Goal: Task Accomplishment & Management: Manage account settings

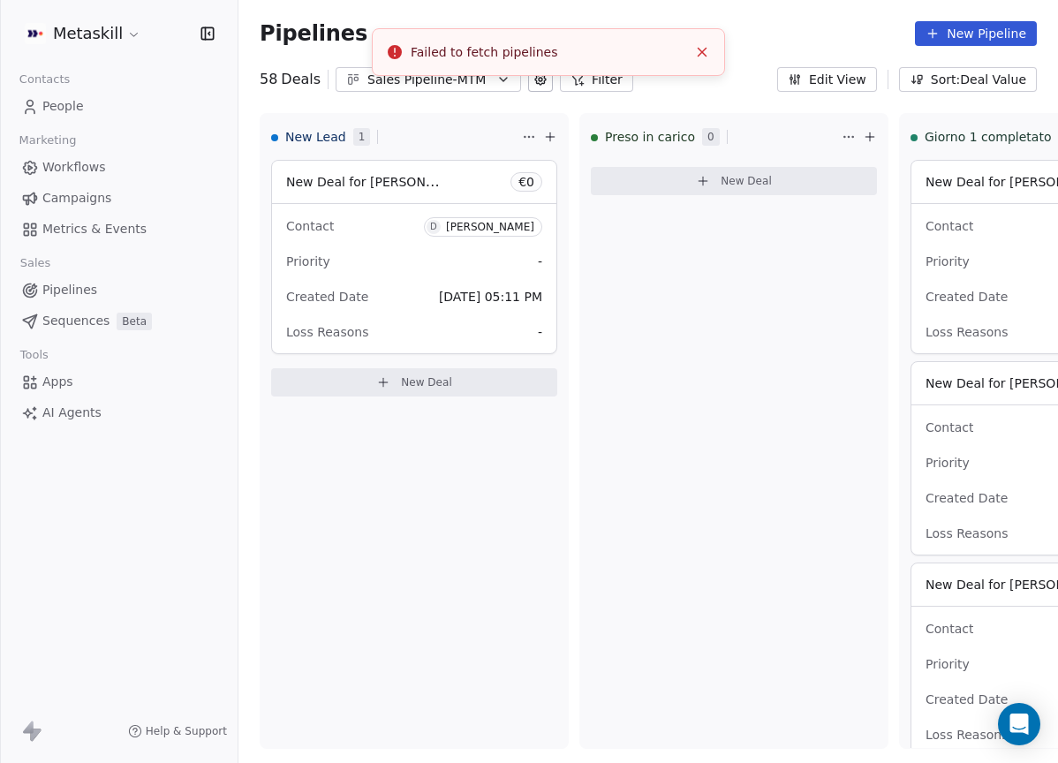
scroll to position [0, 488]
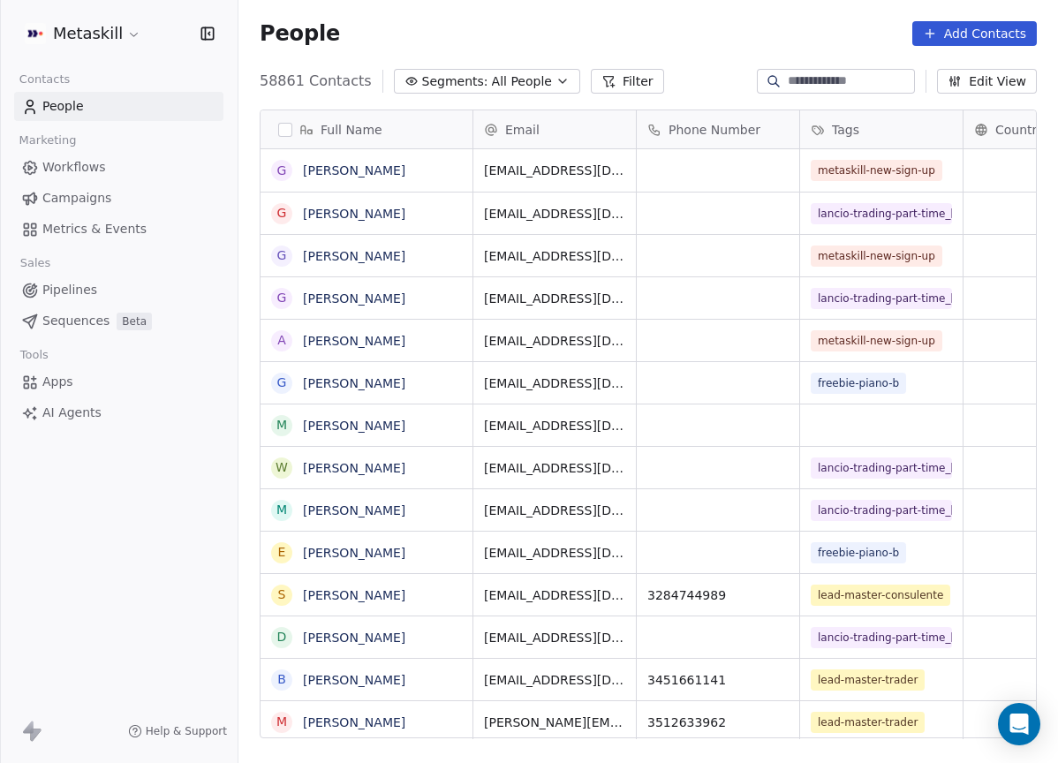
scroll to position [14, 14]
click at [78, 282] on span "Pipelines" at bounding box center [69, 290] width 55 height 19
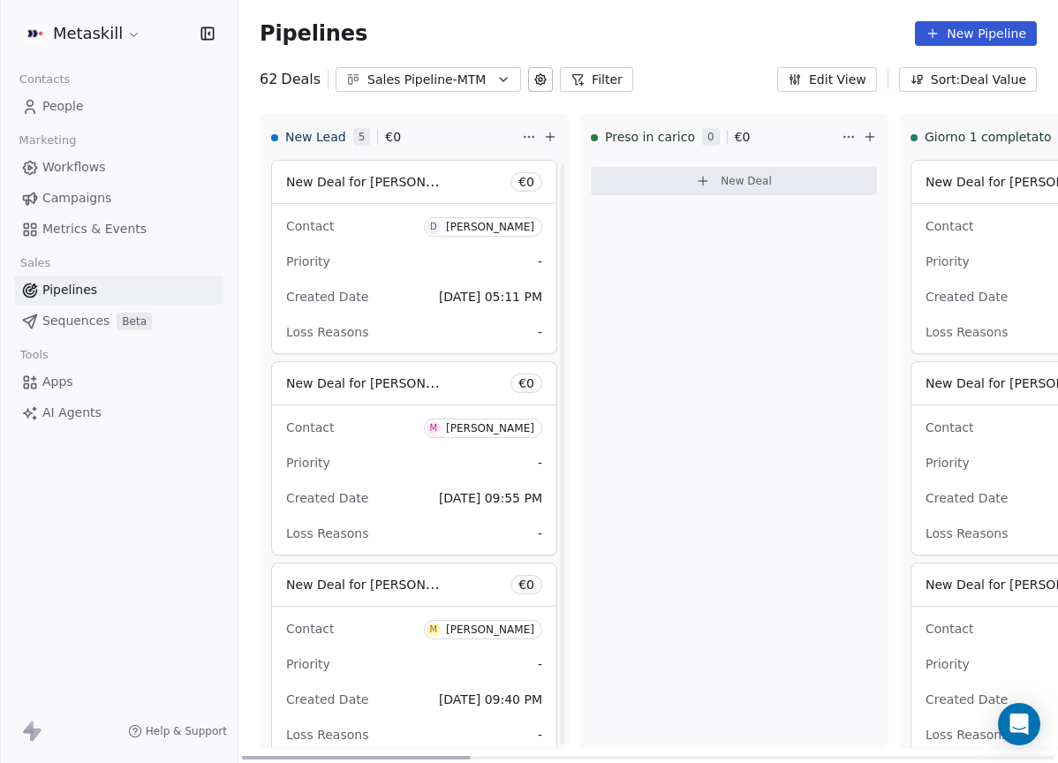
scroll to position [468, 0]
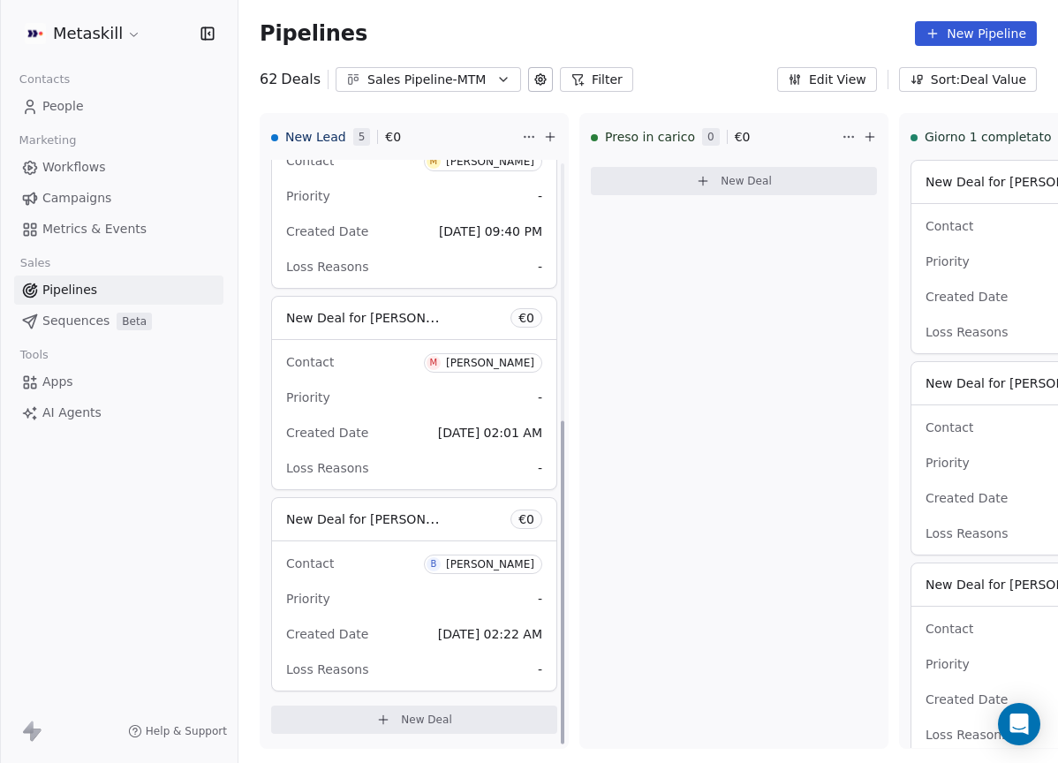
click at [471, 87] on div "Sales Pipeline-MTM" at bounding box center [428, 80] width 122 height 19
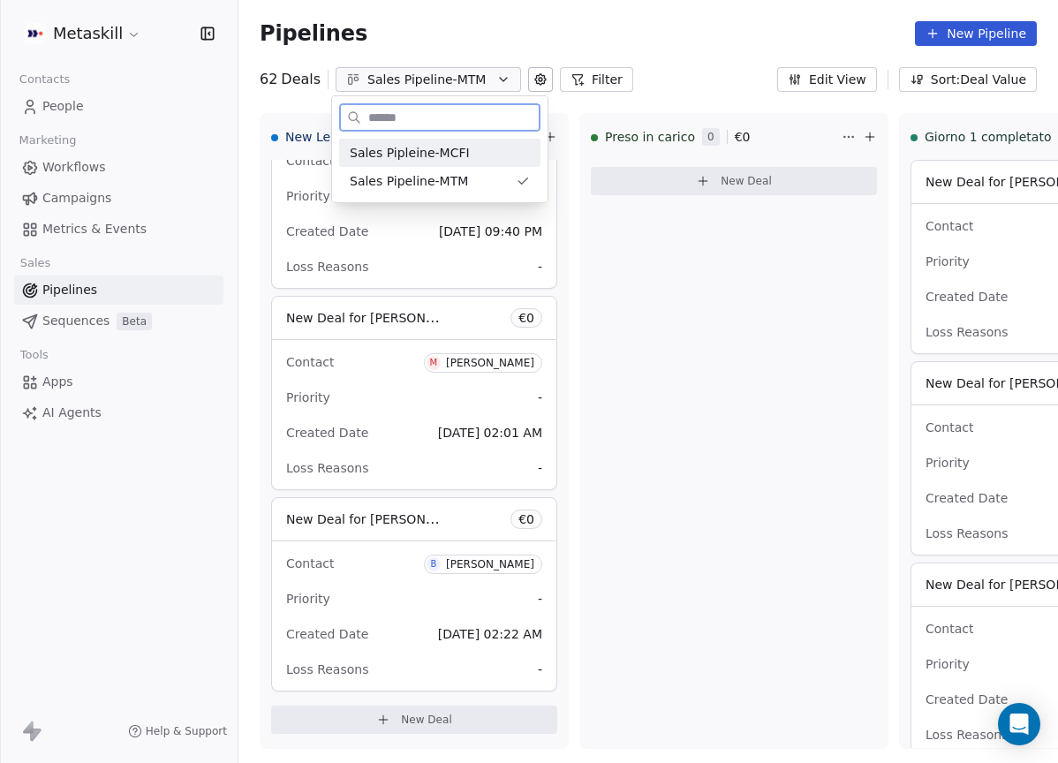
click at [475, 139] on div "Sales Pipleine-MCFI Sales Pipeline-MTM" at bounding box center [439, 167] width 215 height 71
click at [467, 153] on div "Sales Pipleine-MCFI" at bounding box center [440, 153] width 180 height 19
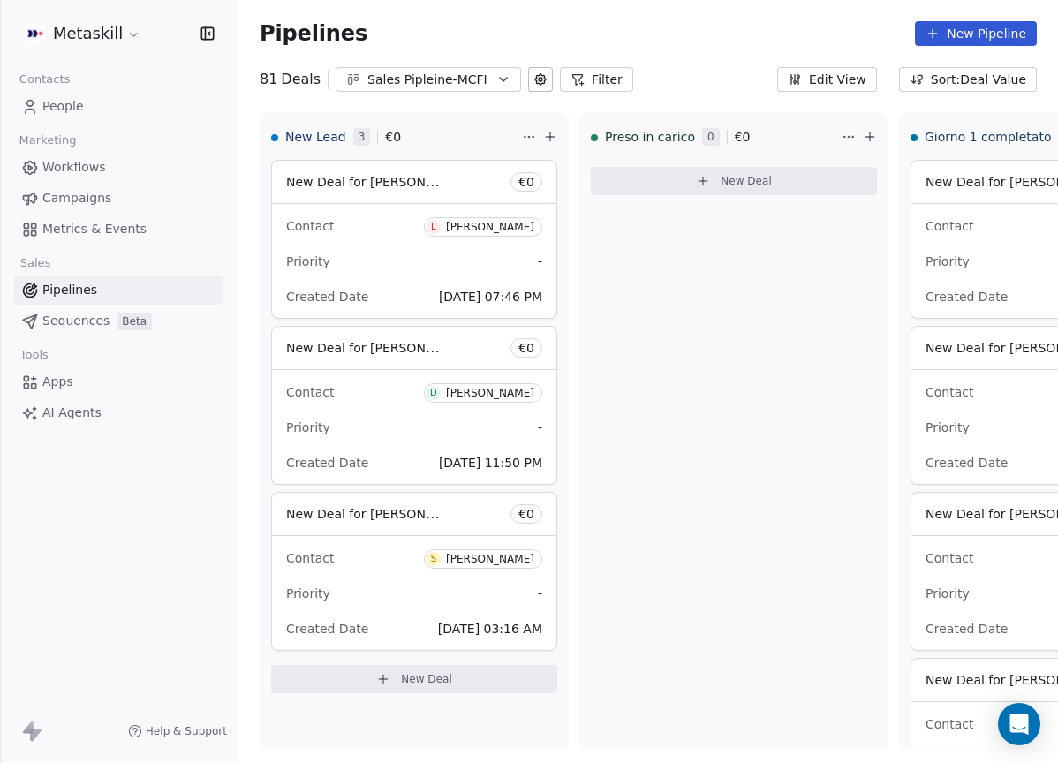
click at [456, 89] on button "Sales Pipleine-MCFI" at bounding box center [427, 79] width 185 height 25
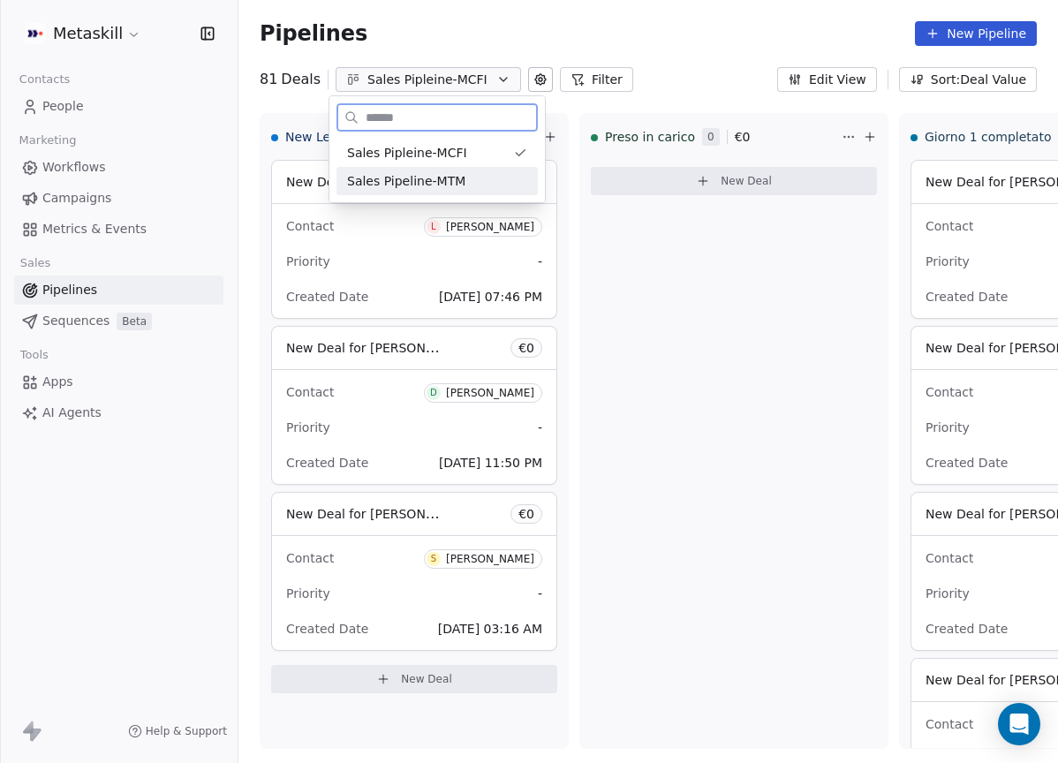
click at [455, 176] on span "Sales Pipeline-MTM" at bounding box center [406, 181] width 118 height 19
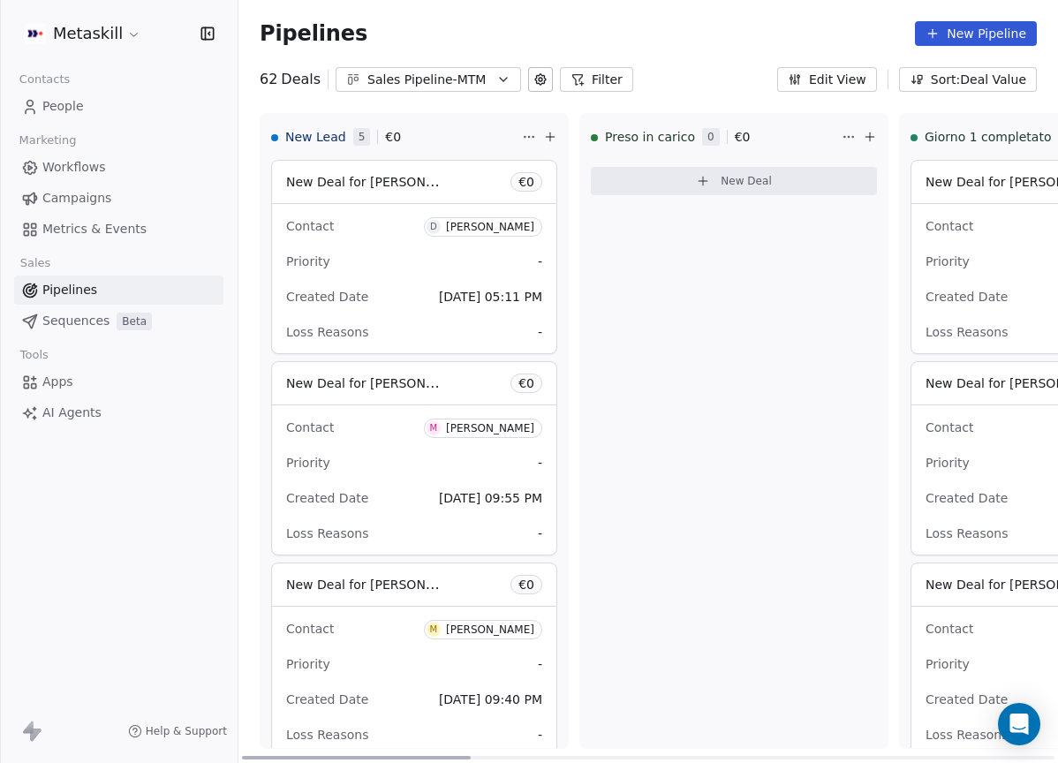
drag, startPoint x: 441, startPoint y: 753, endPoint x: 297, endPoint y: 662, distance: 170.2
click at [297, 756] on div at bounding box center [356, 758] width 229 height 4
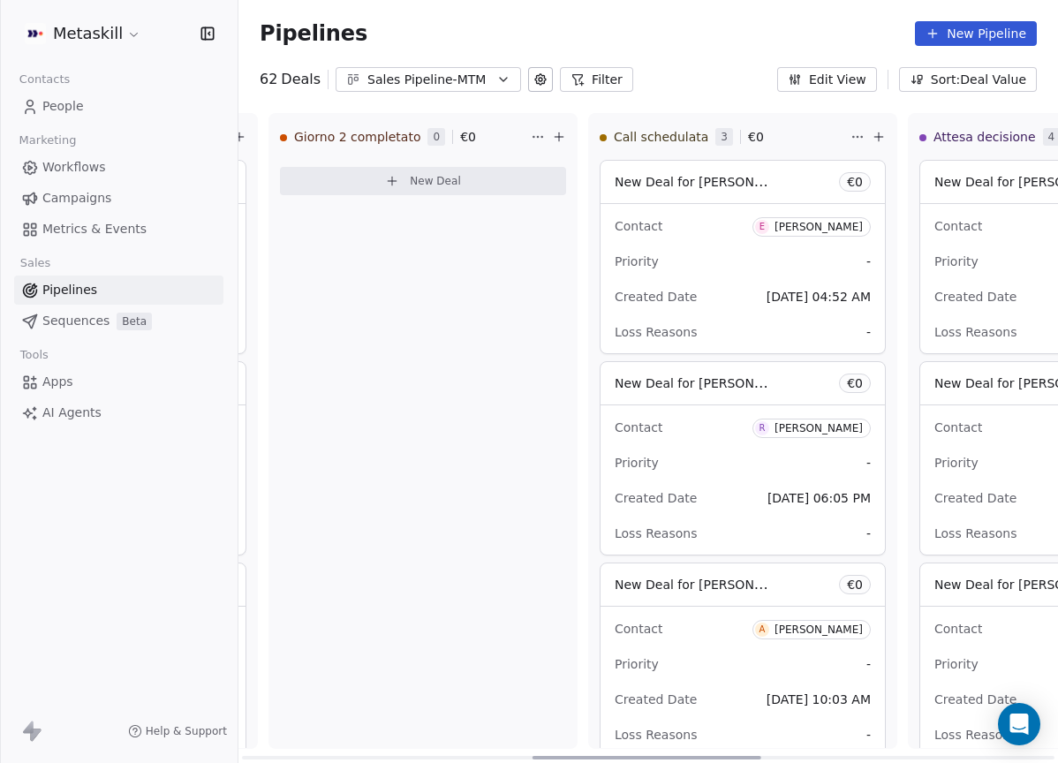
scroll to position [0, 936]
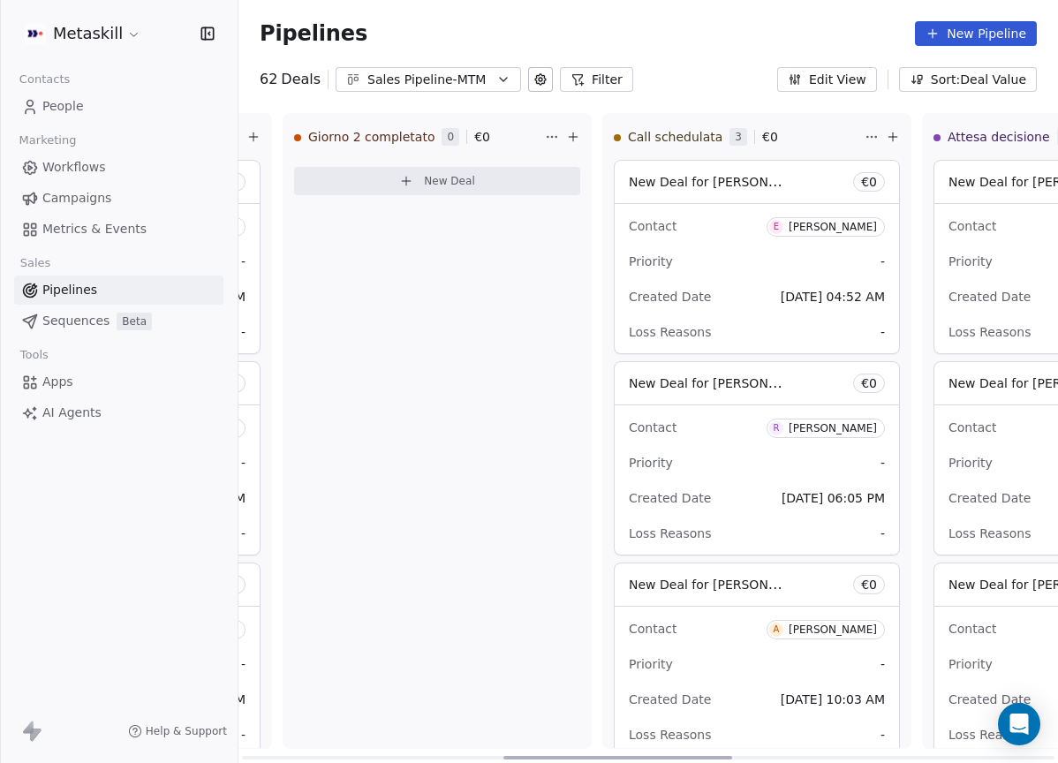
drag, startPoint x: 448, startPoint y: 754, endPoint x: 711, endPoint y: 752, distance: 262.2
click at [711, 756] on div at bounding box center [617, 758] width 229 height 4
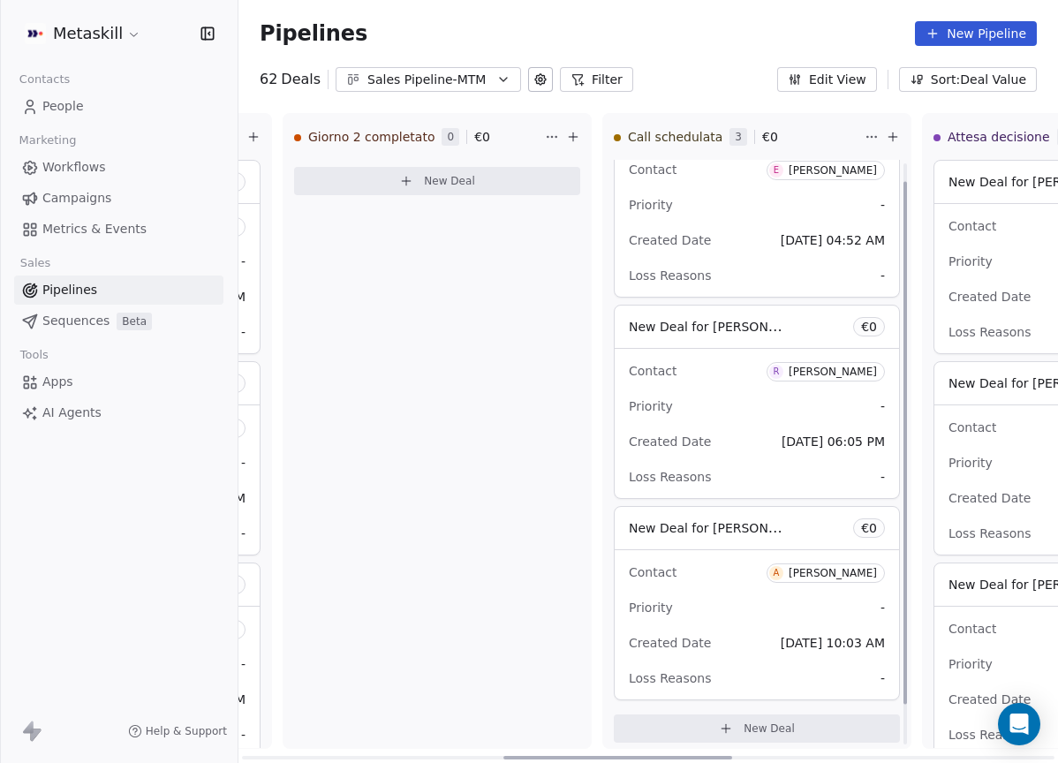
scroll to position [65, 0]
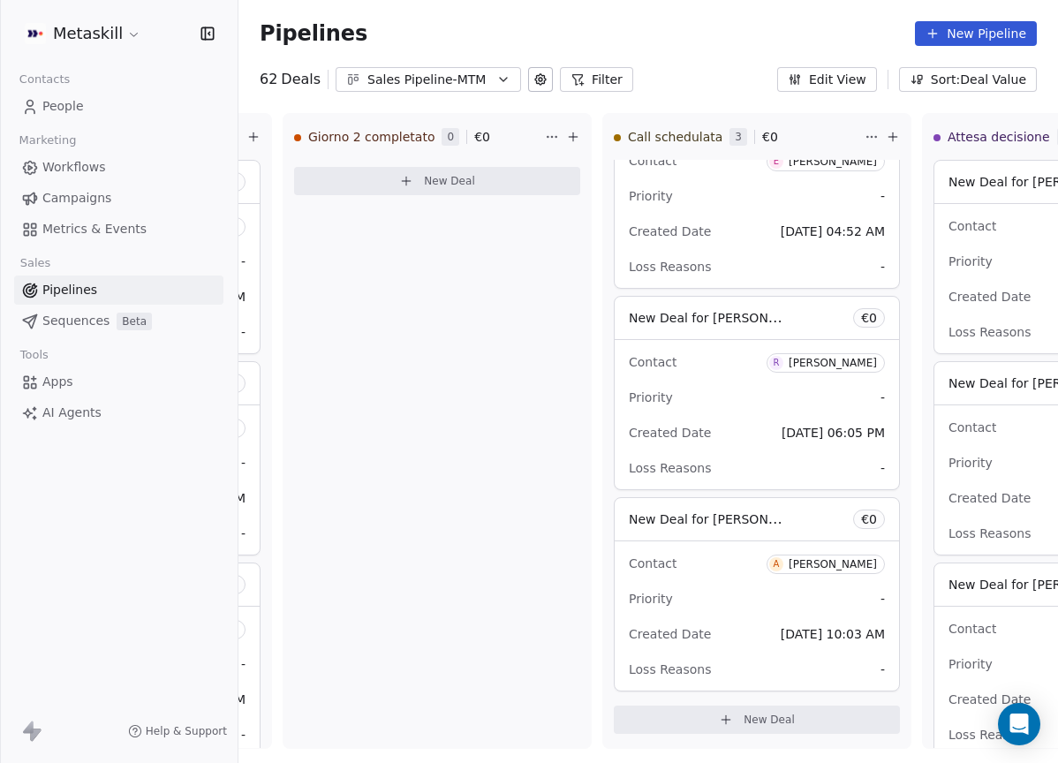
click at [443, 71] on div "Sales Pipeline-MTM" at bounding box center [428, 80] width 122 height 19
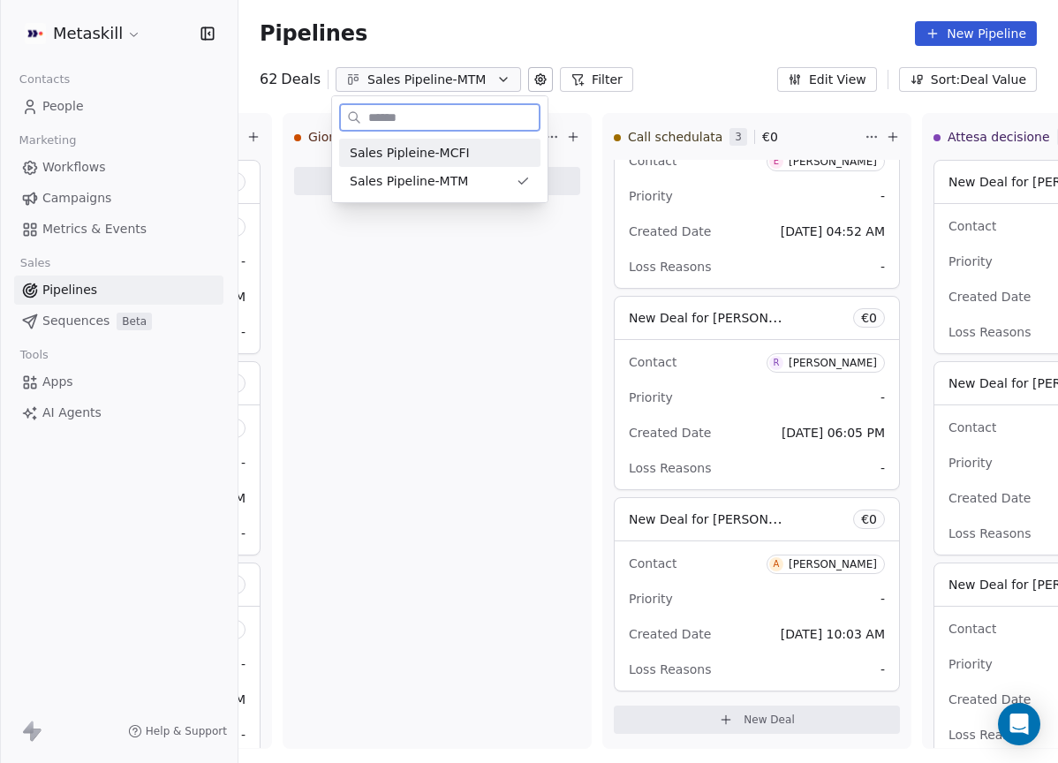
click at [498, 158] on div "Sales Pipleine-MCFI" at bounding box center [440, 153] width 180 height 19
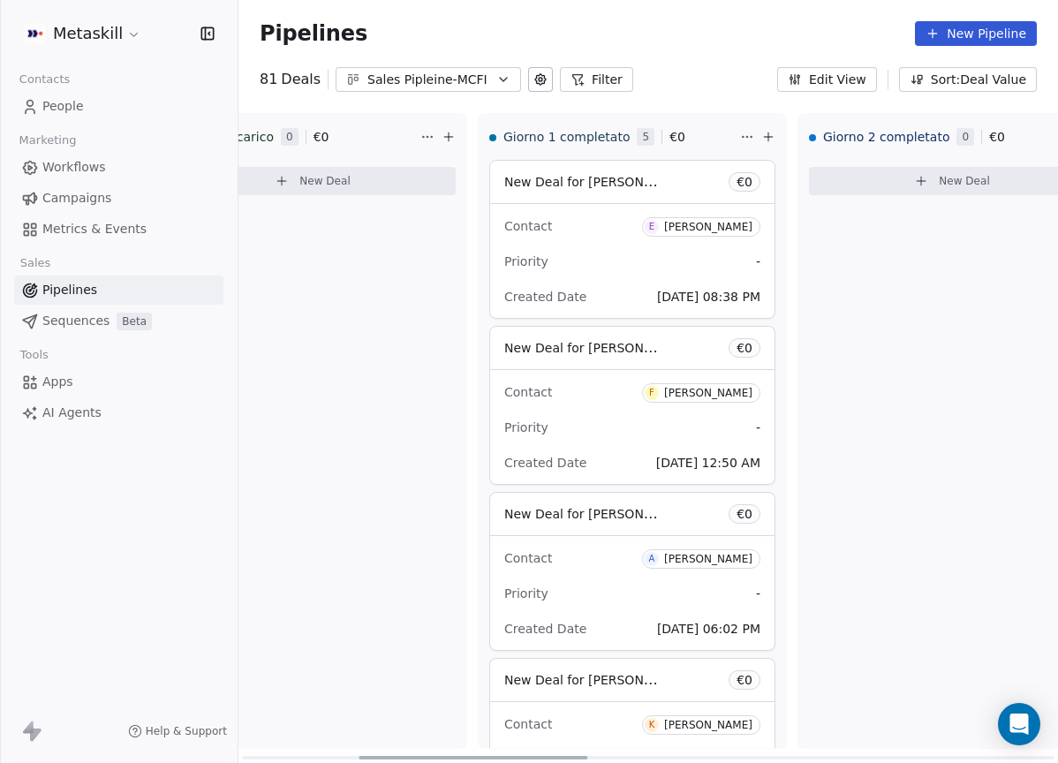
drag, startPoint x: 454, startPoint y: 754, endPoint x: 575, endPoint y: 740, distance: 121.8
click at [571, 756] on div at bounding box center [472, 758] width 229 height 4
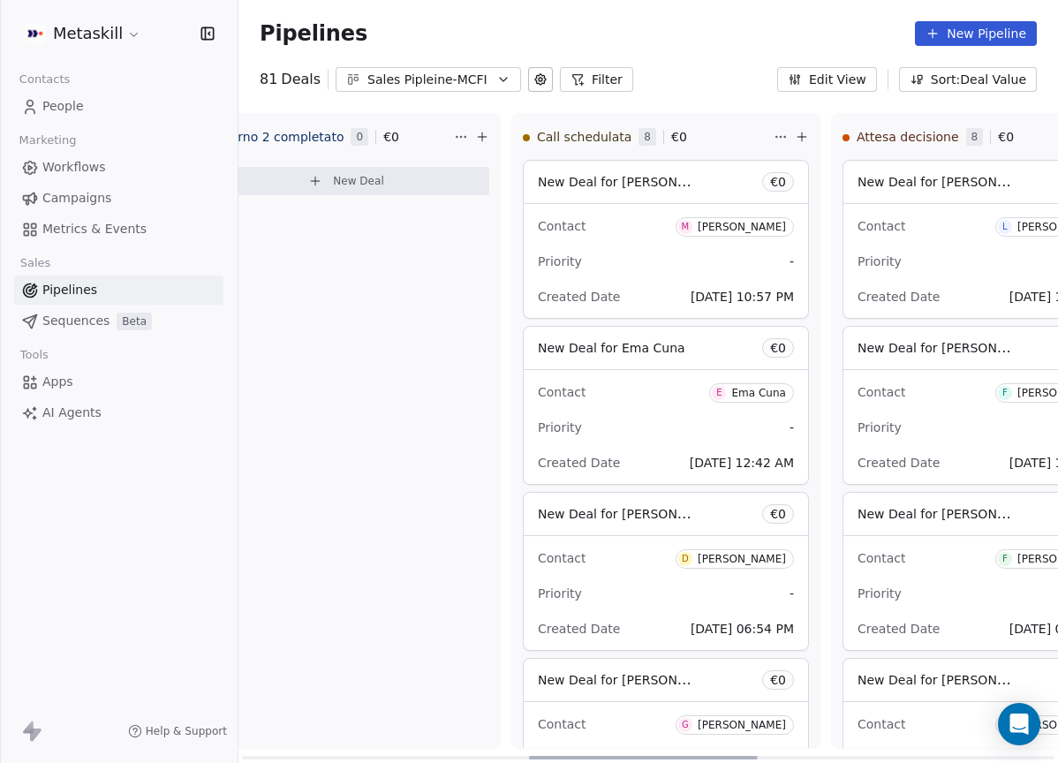
scroll to position [0, 1028]
drag, startPoint x: 575, startPoint y: 755, endPoint x: 744, endPoint y: 728, distance: 171.5
click at [744, 756] on div at bounding box center [643, 758] width 229 height 4
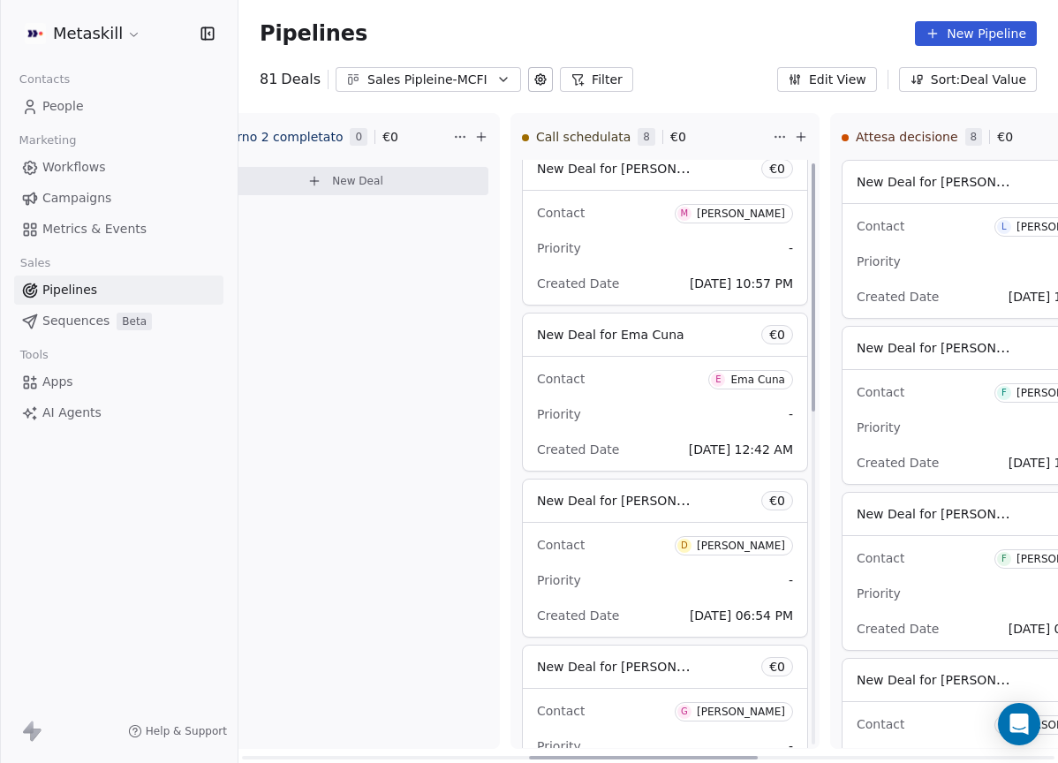
scroll to position [0, 0]
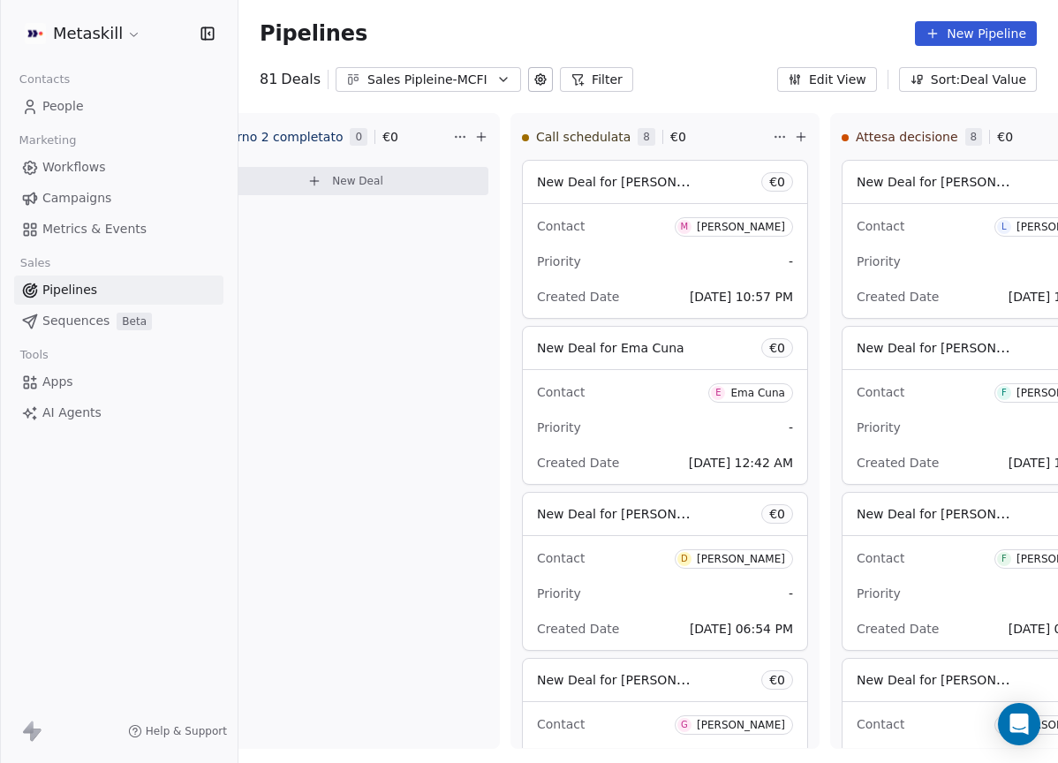
click at [449, 75] on div "Sales Pipleine-MCFI" at bounding box center [428, 80] width 122 height 19
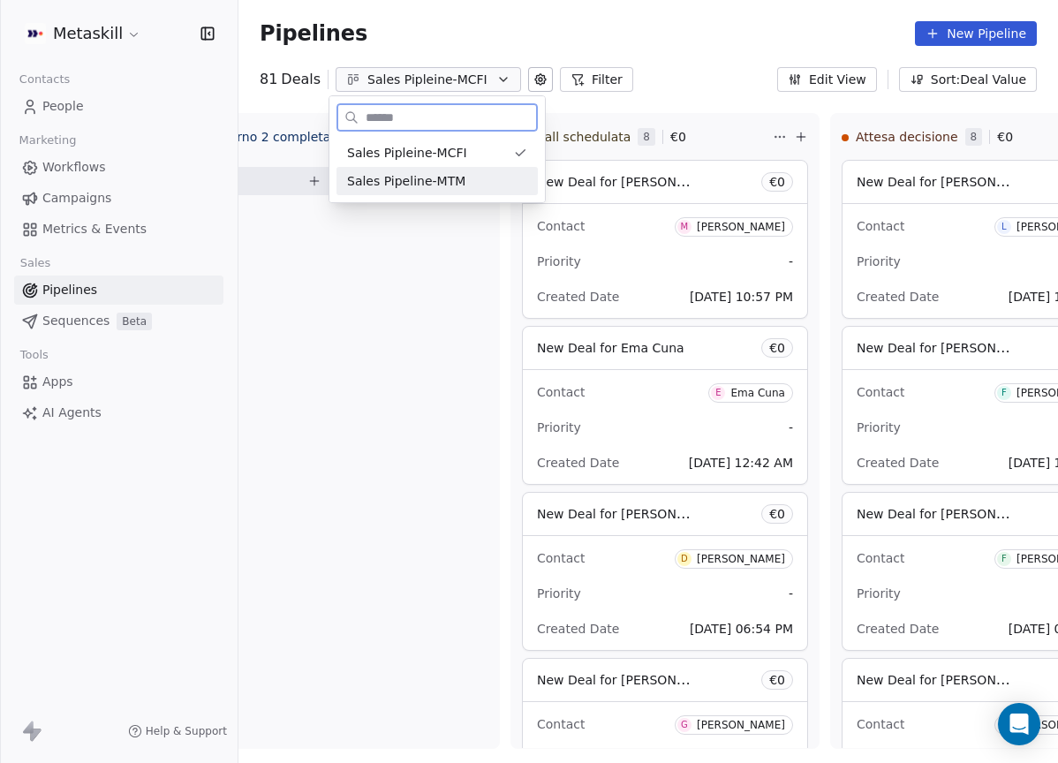
click at [471, 168] on div "Sales Pipeline-MTM" at bounding box center [436, 181] width 201 height 28
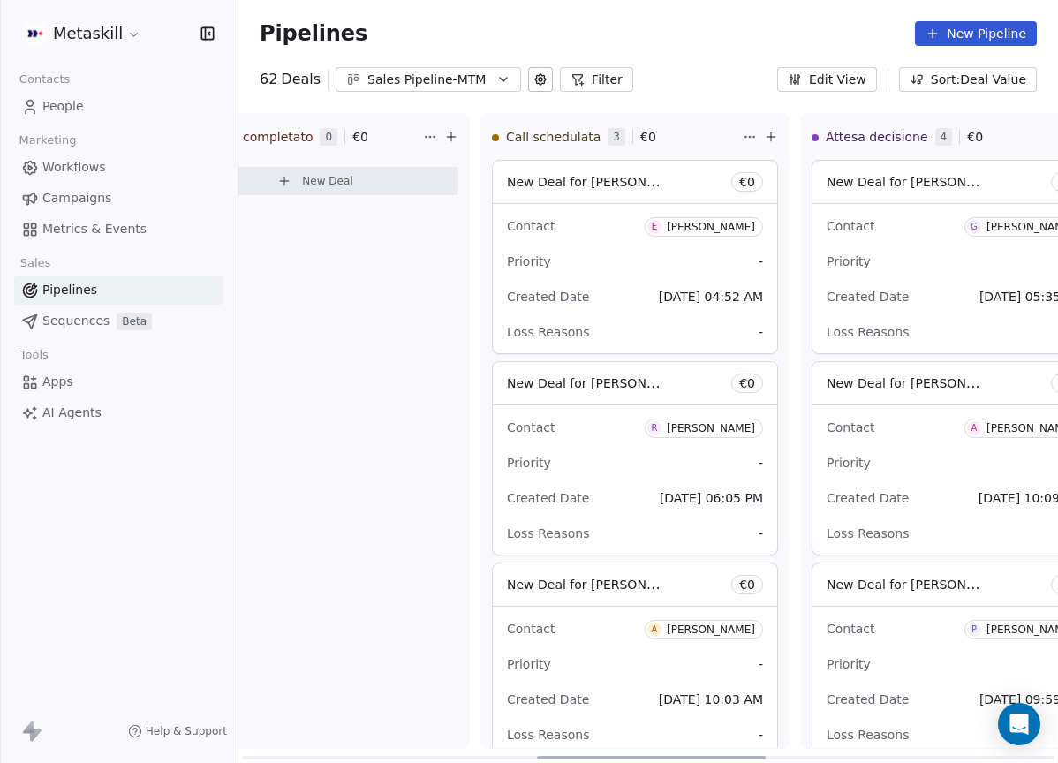
scroll to position [0, 1058]
drag, startPoint x: 448, startPoint y: 753, endPoint x: 742, endPoint y: 722, distance: 296.5
click at [742, 756] on div at bounding box center [652, 758] width 229 height 4
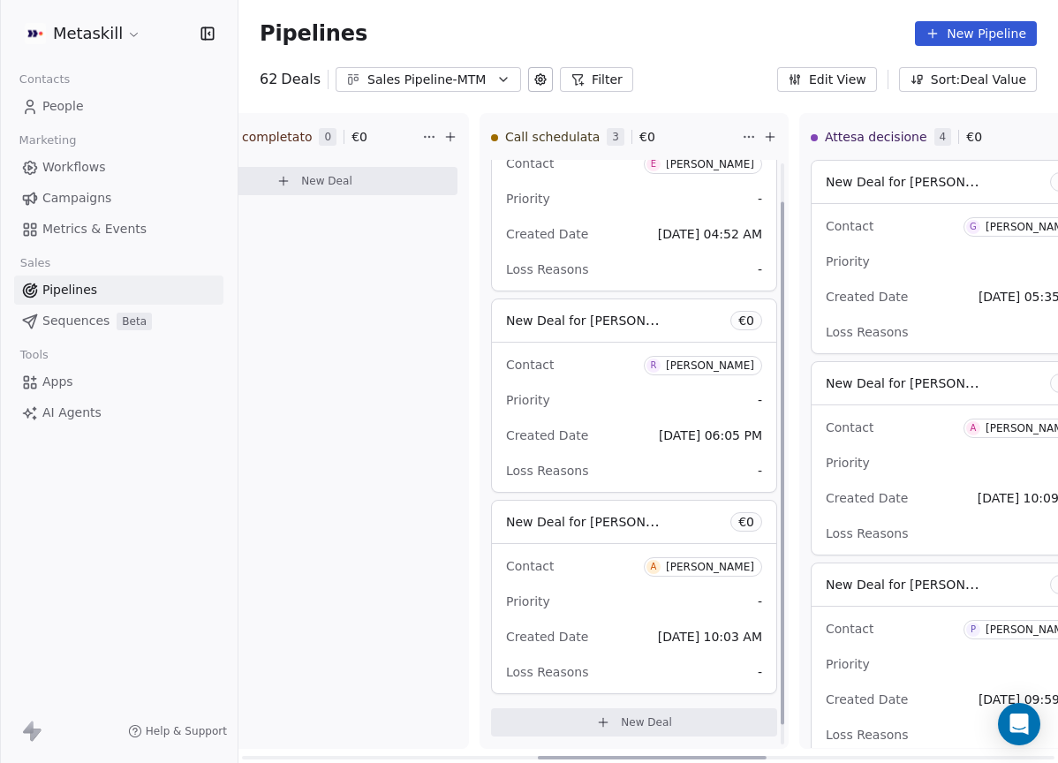
scroll to position [65, 0]
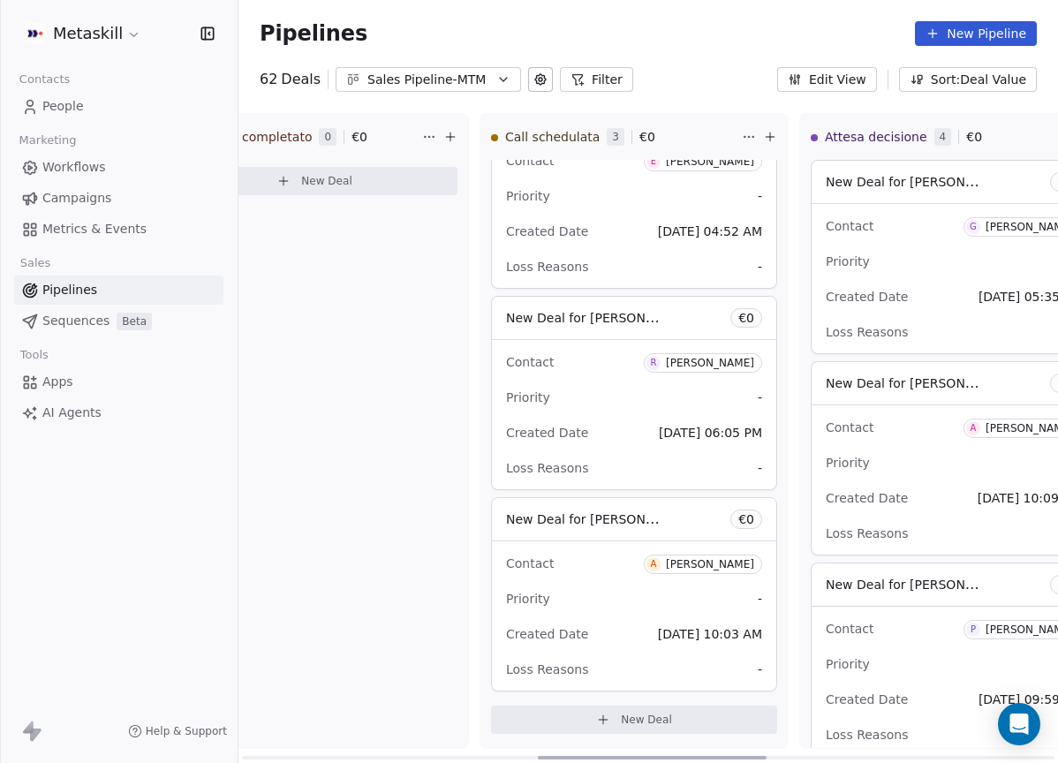
click at [444, 98] on div "Pipelines New Pipeline 62 Deals Sales Pipeline-MTM Filter Edit View Sort: Deal …" at bounding box center [647, 381] width 819 height 763
click at [449, 88] on button "Sales Pipeline-MTM" at bounding box center [427, 79] width 185 height 25
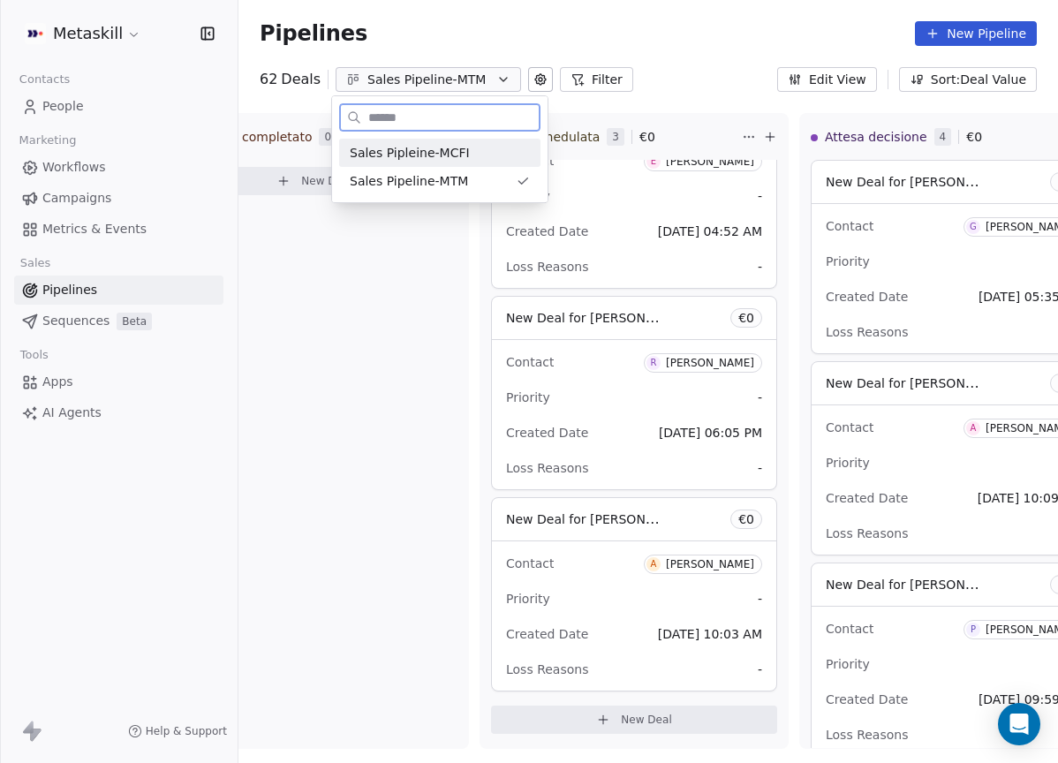
click at [467, 146] on div "Sales Pipleine-MCFI" at bounding box center [440, 153] width 180 height 19
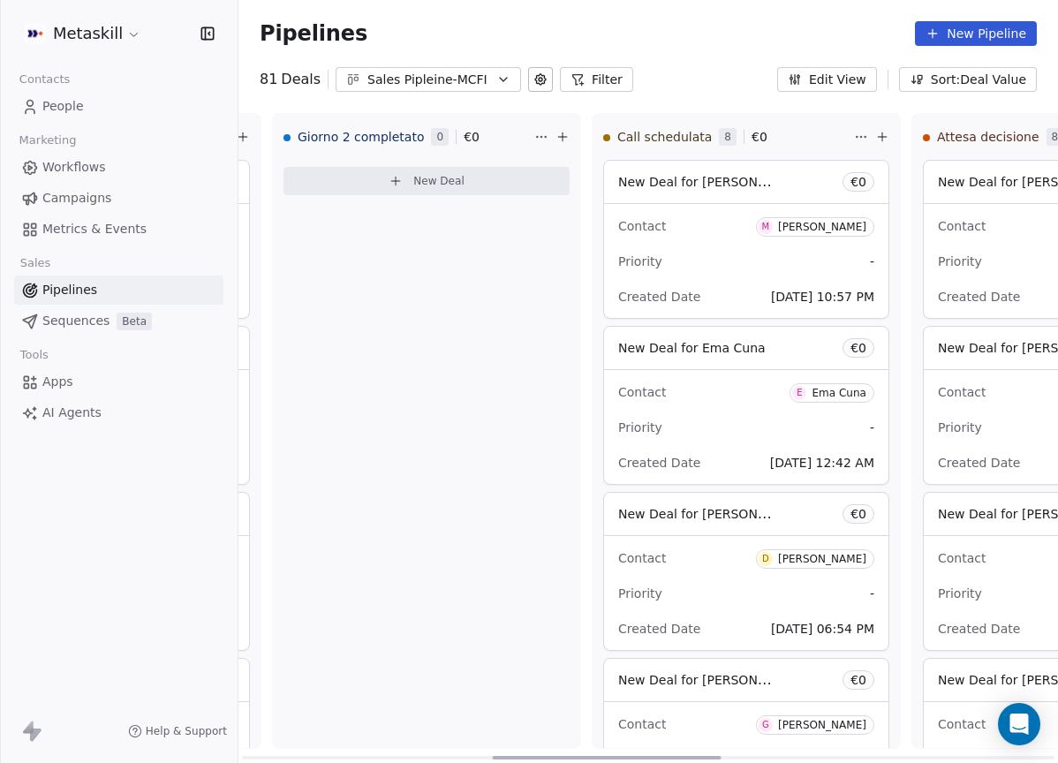
scroll to position [0, 955]
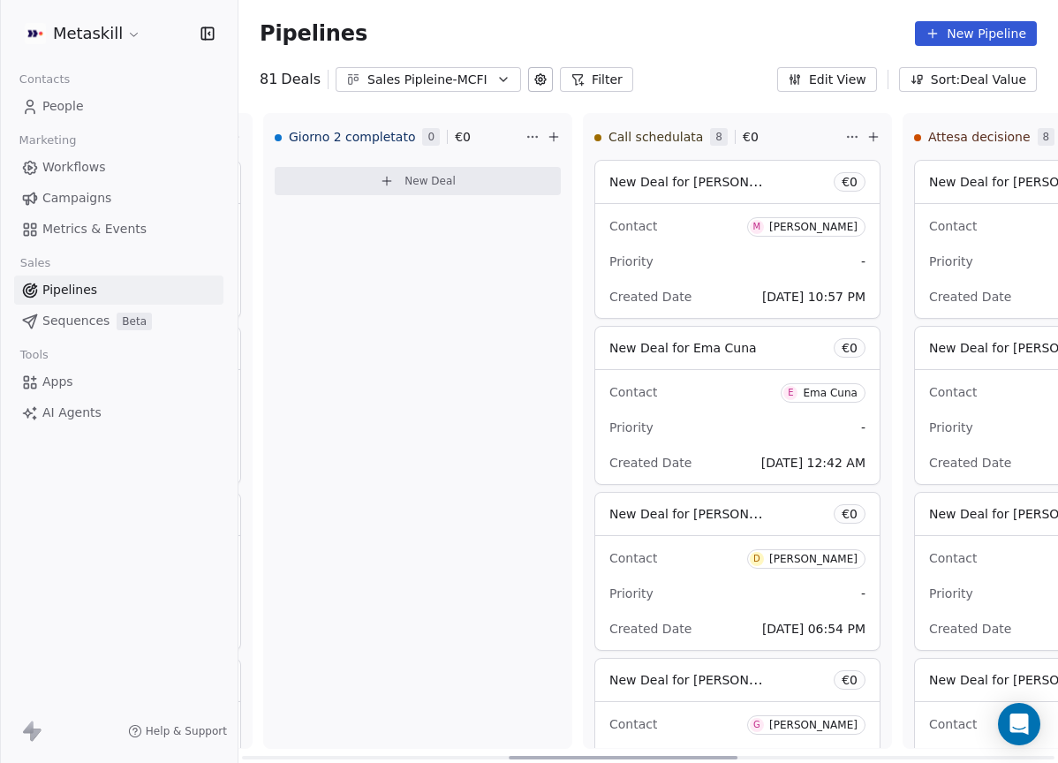
drag, startPoint x: 445, startPoint y: 756, endPoint x: 712, endPoint y: 688, distance: 275.1
click at [712, 756] on div at bounding box center [622, 758] width 229 height 4
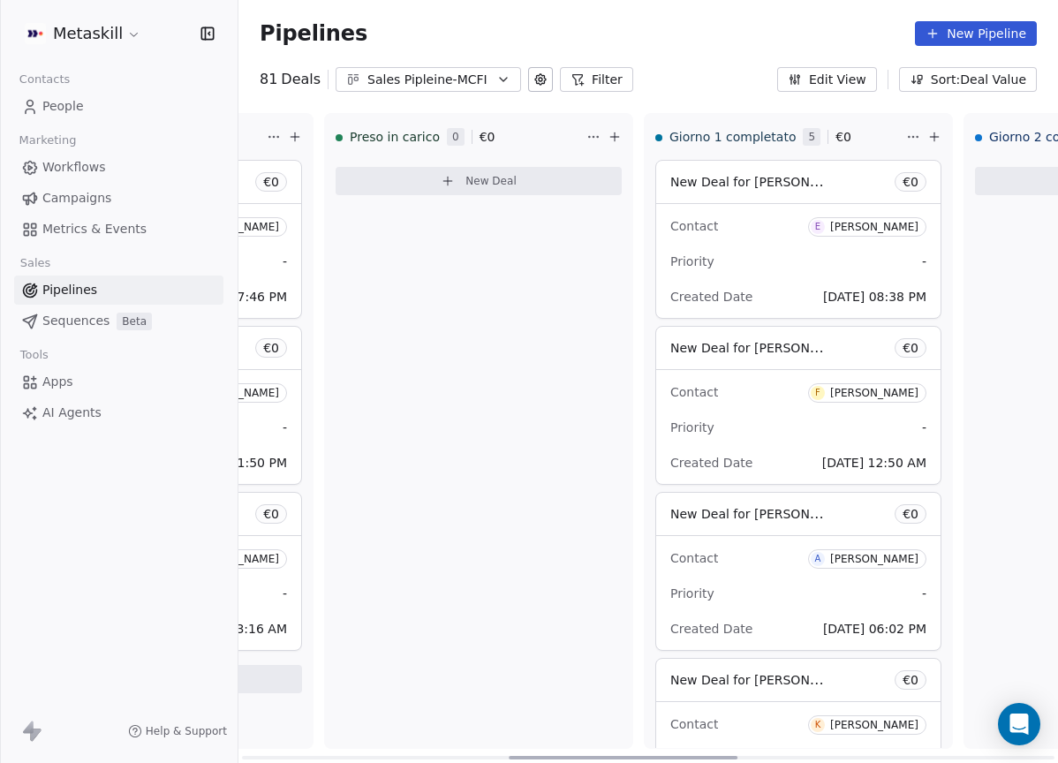
scroll to position [0, 0]
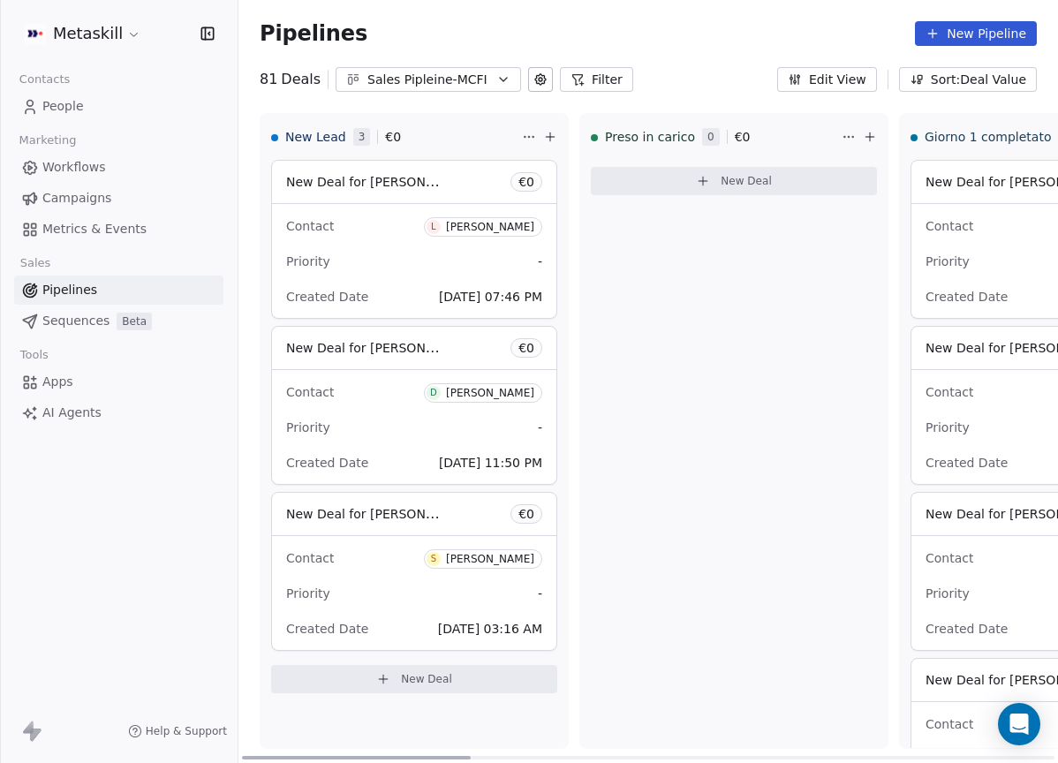
drag, startPoint x: 658, startPoint y: 755, endPoint x: 371, endPoint y: 699, distance: 292.2
click at [364, 756] on div at bounding box center [356, 758] width 229 height 4
click at [463, 756] on div at bounding box center [356, 758] width 229 height 4
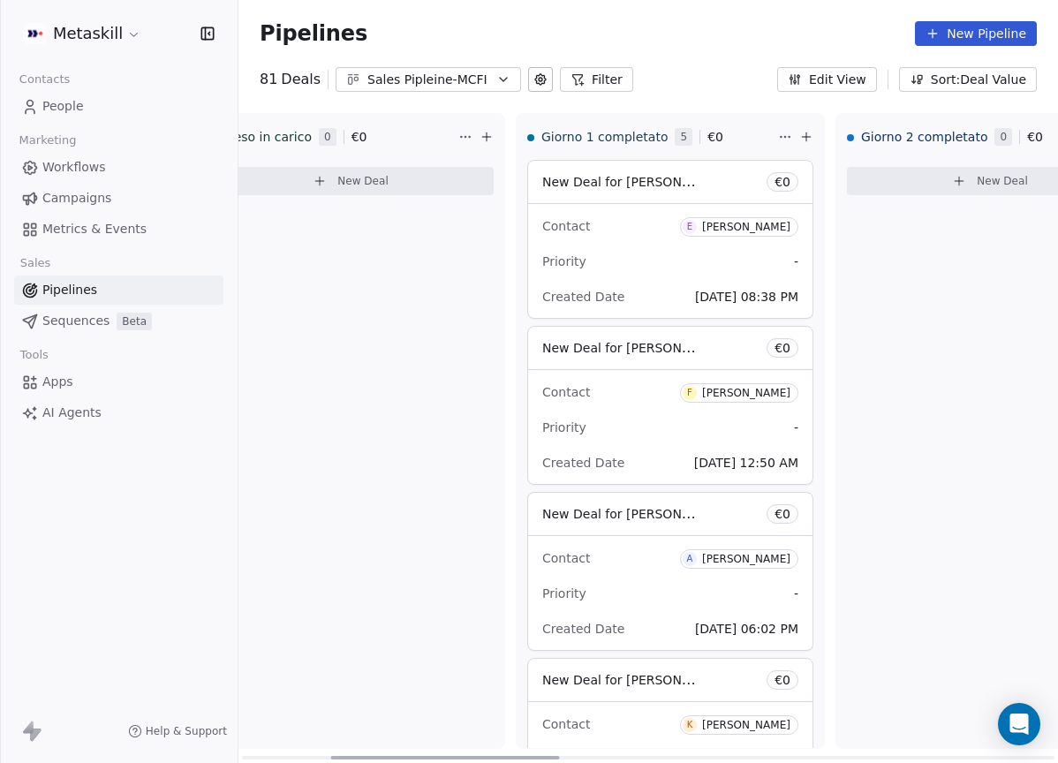
scroll to position [0, 443]
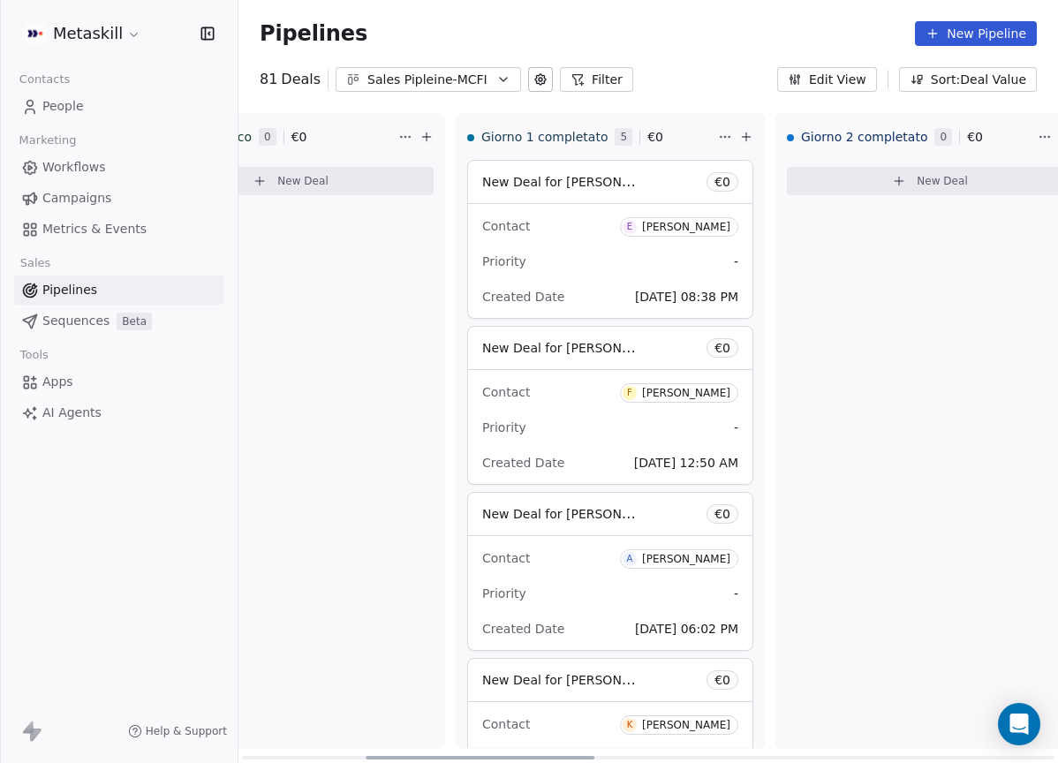
drag, startPoint x: 464, startPoint y: 756, endPoint x: 620, endPoint y: 708, distance: 162.5
click at [588, 756] on div at bounding box center [479, 758] width 229 height 4
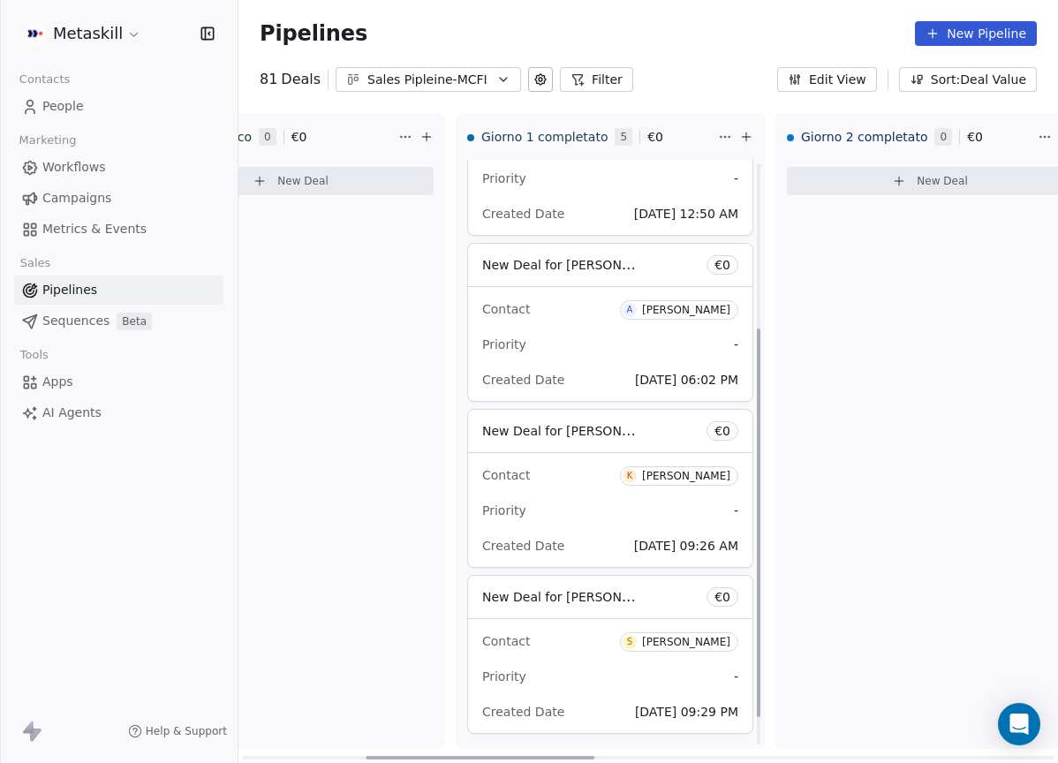
scroll to position [291, 0]
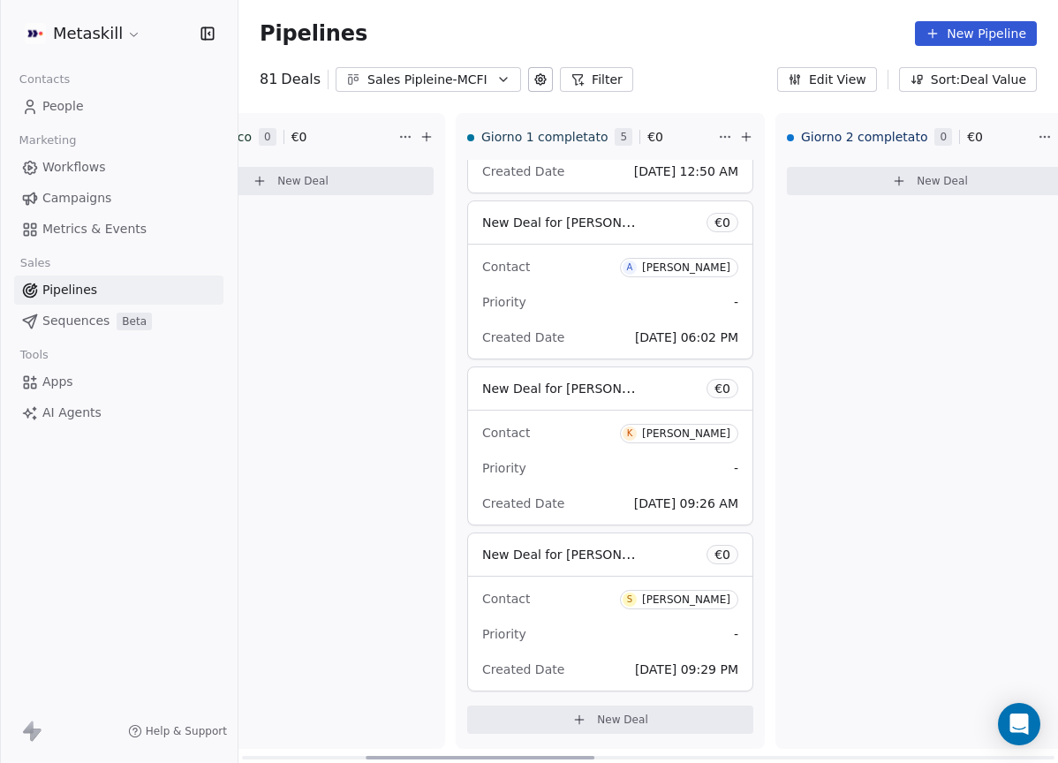
click at [444, 67] on button "Sales Pipleine-MCFI" at bounding box center [427, 79] width 185 height 25
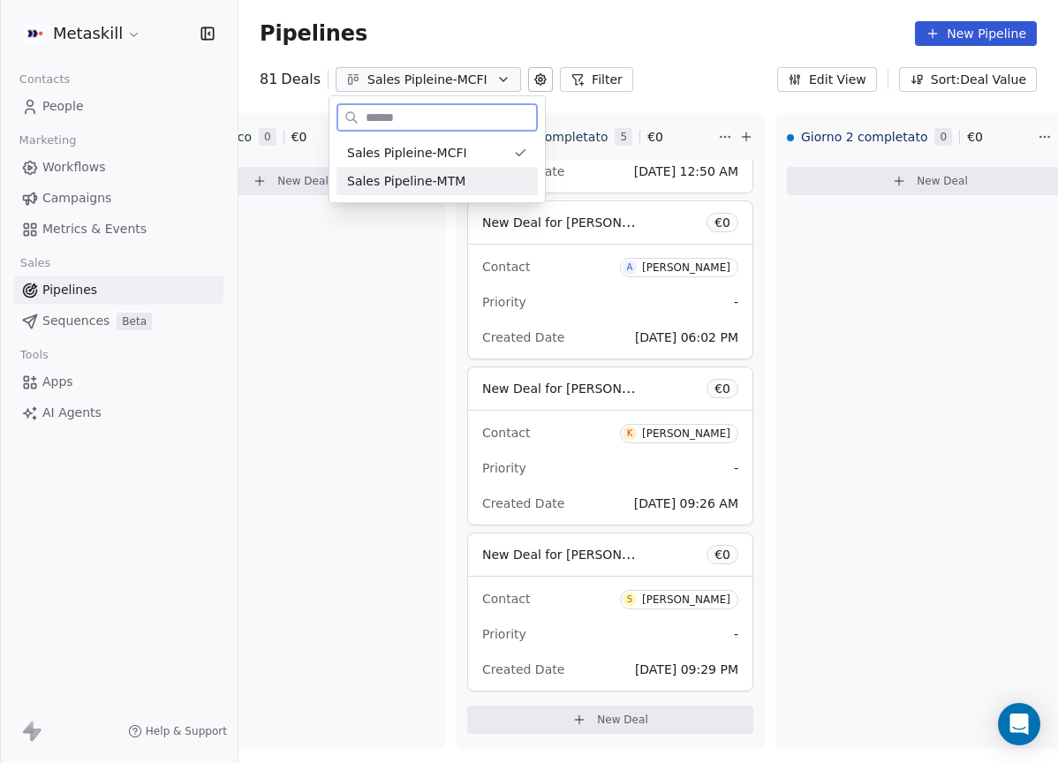
click at [448, 183] on span "Sales Pipeline-MTM" at bounding box center [406, 181] width 118 height 19
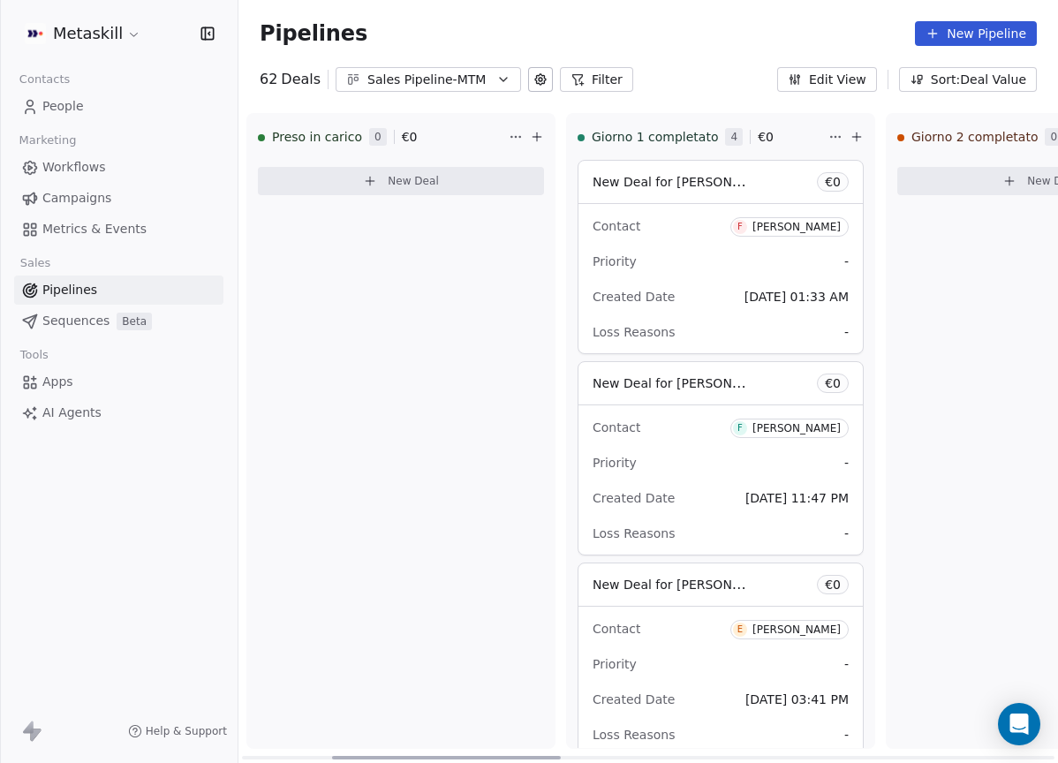
scroll to position [0, 348]
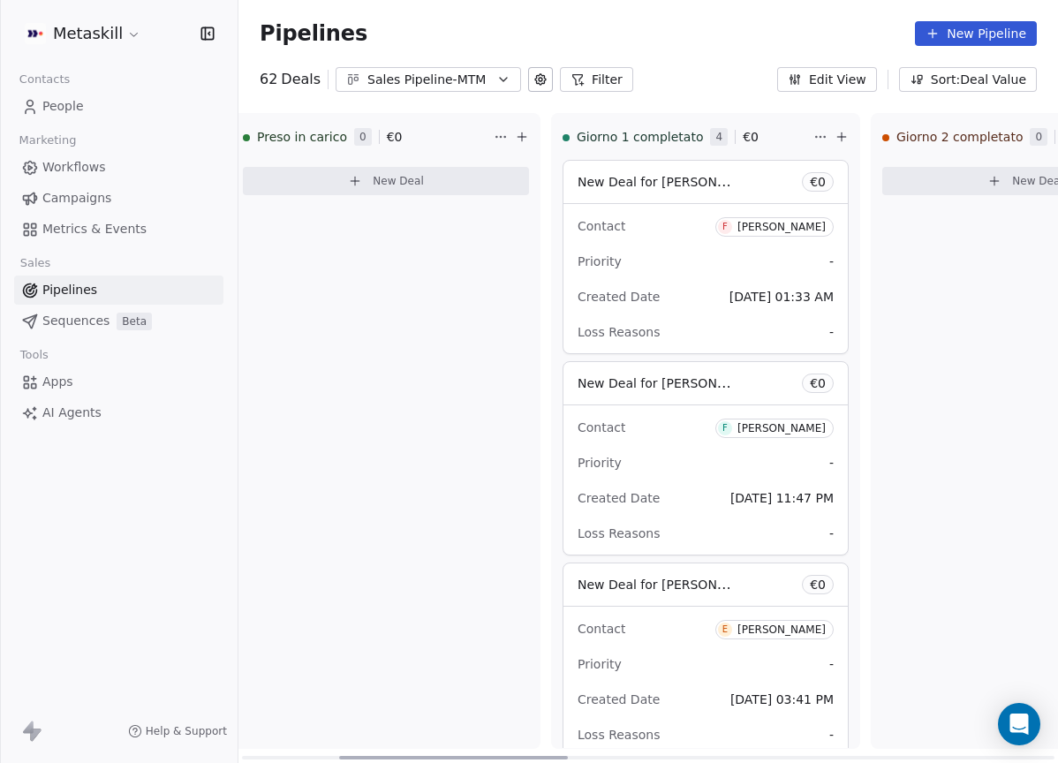
drag, startPoint x: 440, startPoint y: 754, endPoint x: 537, endPoint y: 760, distance: 97.3
click at [537, 759] on div at bounding box center [453, 758] width 229 height 4
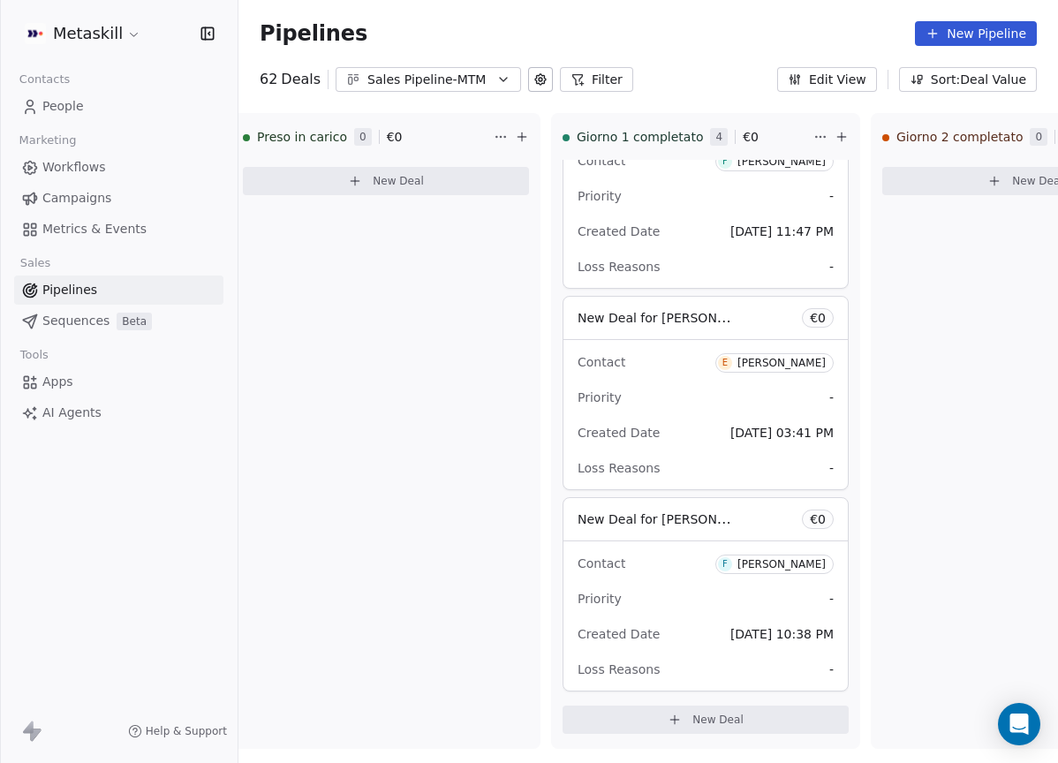
click at [86, 101] on link "People" at bounding box center [118, 106] width 209 height 29
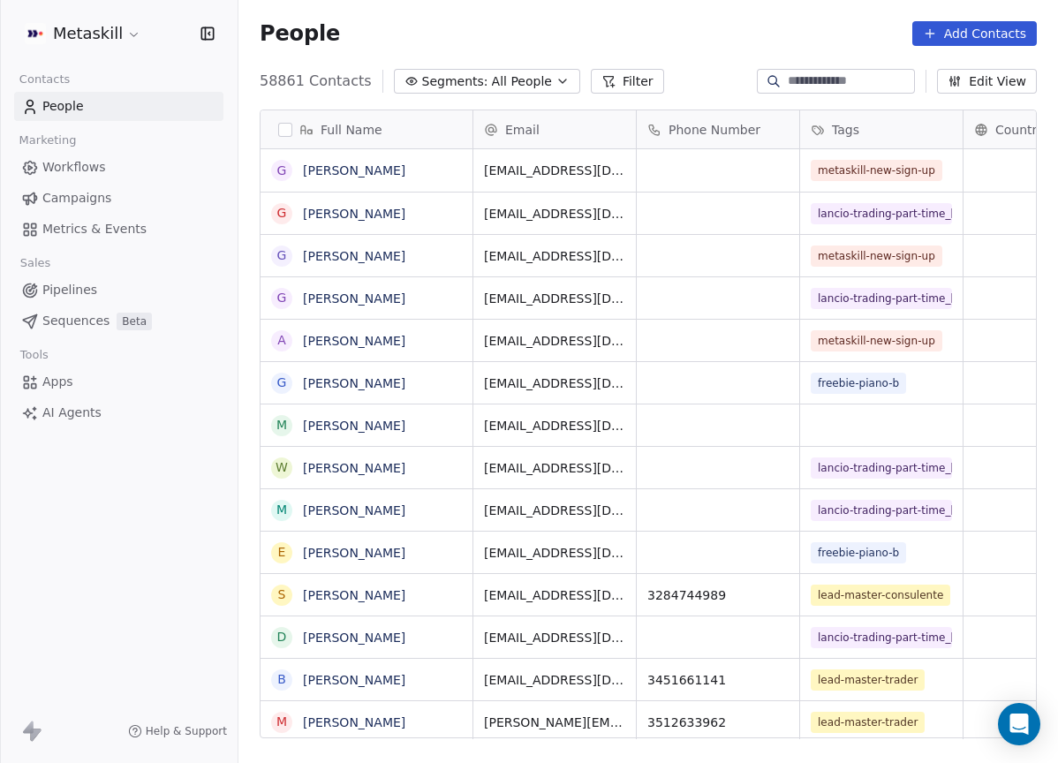
scroll to position [659, 806]
click at [827, 78] on input at bounding box center [849, 81] width 124 height 18
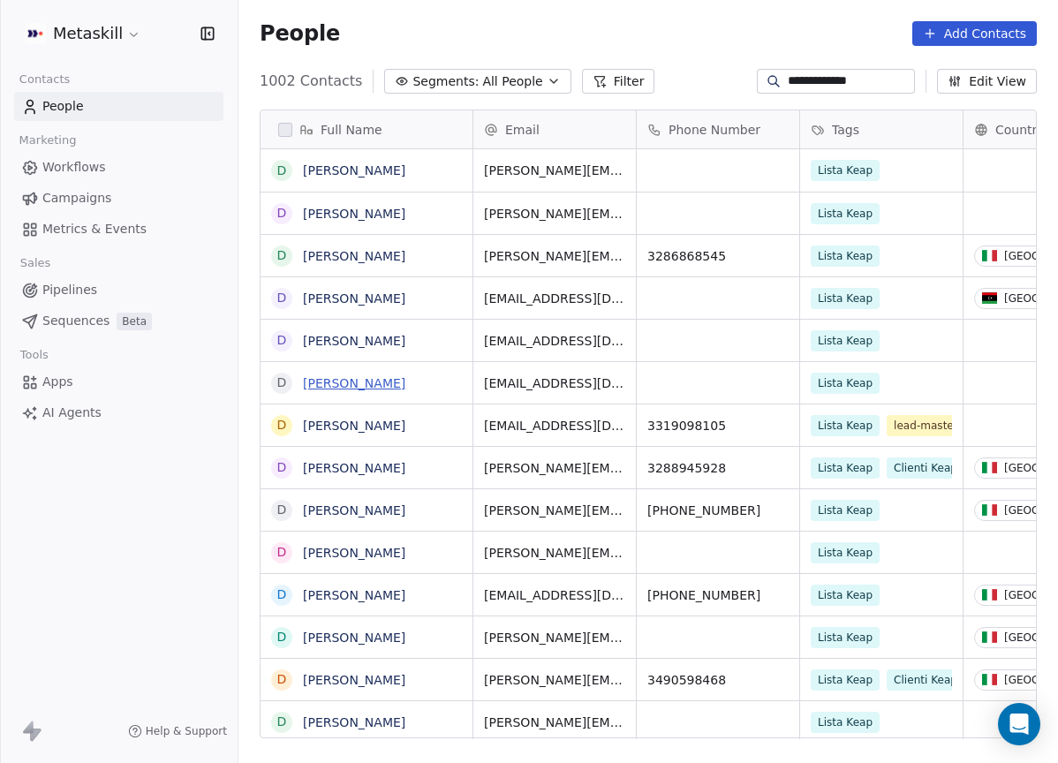
type input "**********"
click at [350, 382] on link "Davide Rubino" at bounding box center [354, 383] width 102 height 14
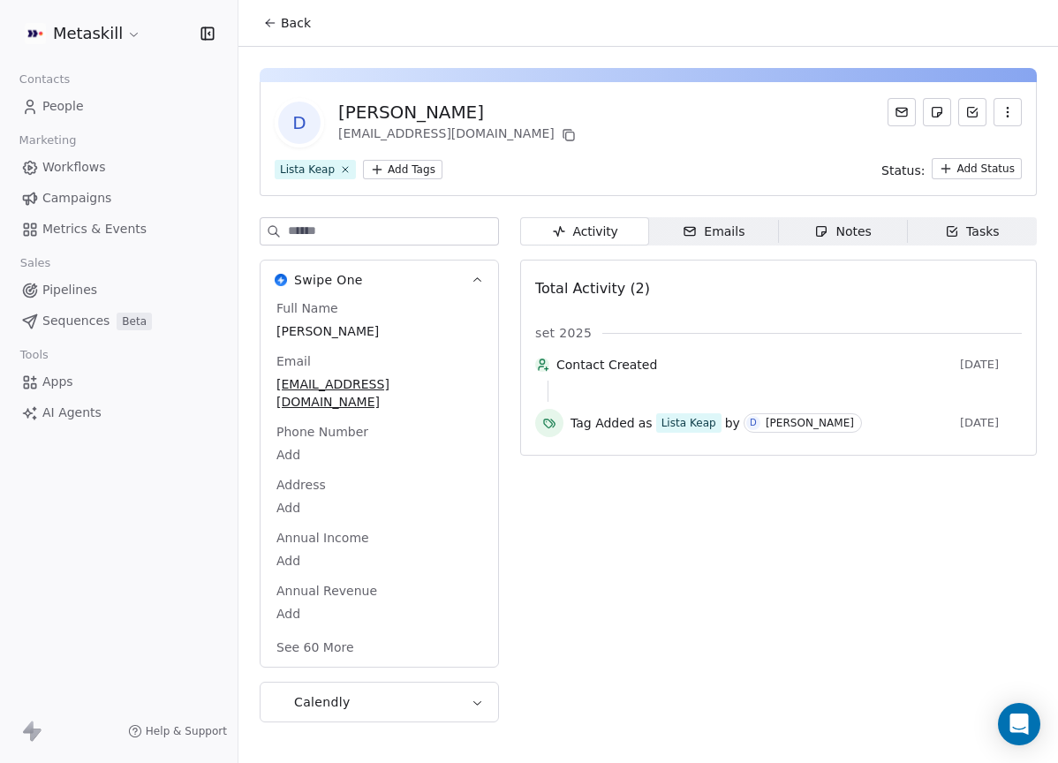
drag, startPoint x: 824, startPoint y: 223, endPoint x: 820, endPoint y: 236, distance: 12.9
click at [825, 225] on div "Notes" at bounding box center [842, 231] width 56 height 19
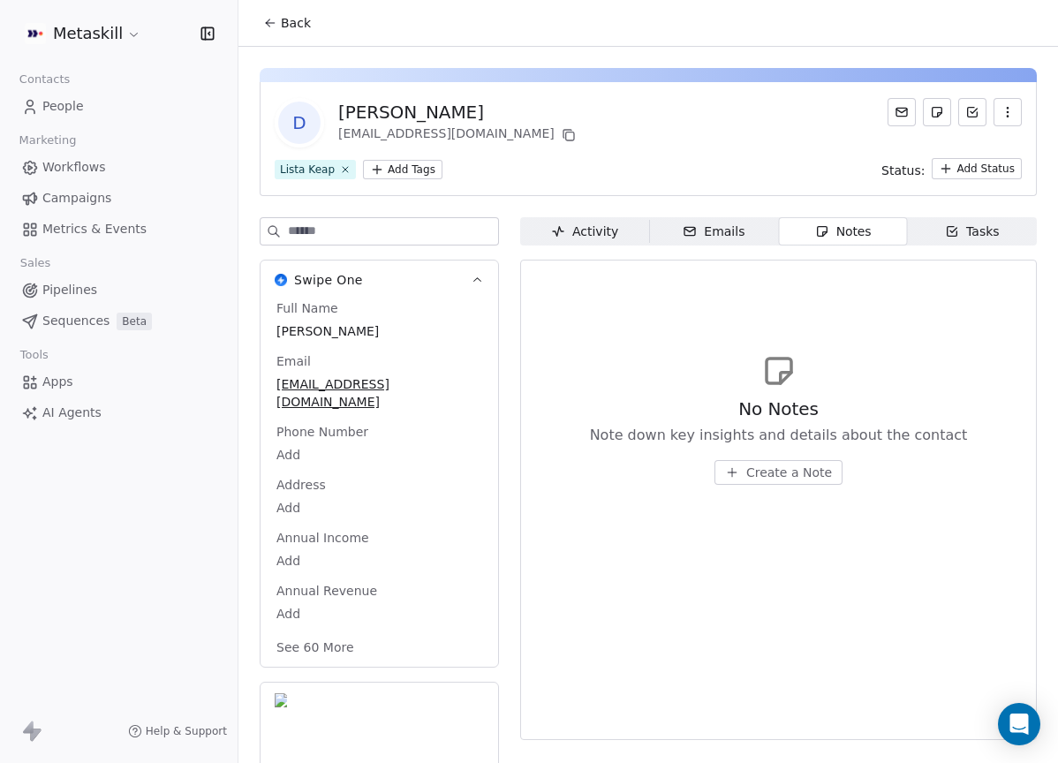
click at [395, 163] on html "Metaskill Contacts People Marketing Workflows Campaigns Metrics & Events Sales …" at bounding box center [529, 381] width 1058 height 763
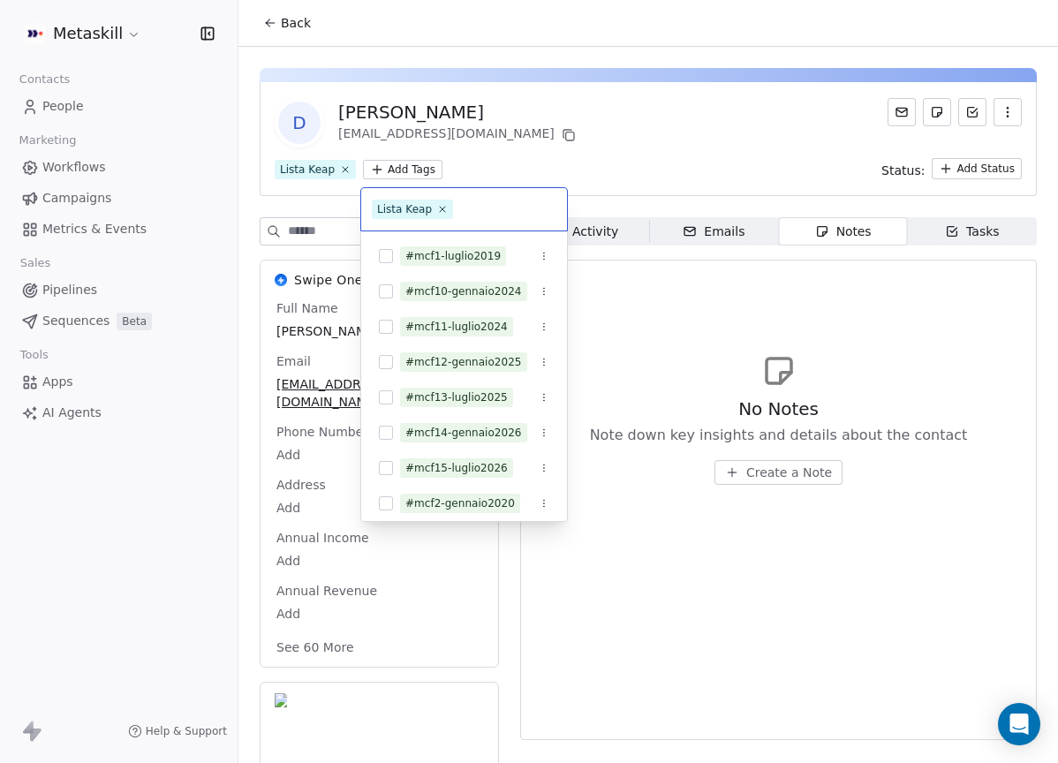
click at [410, 144] on html "Metaskill Contacts People Marketing Workflows Campaigns Metrics & Events Sales …" at bounding box center [529, 381] width 1058 height 763
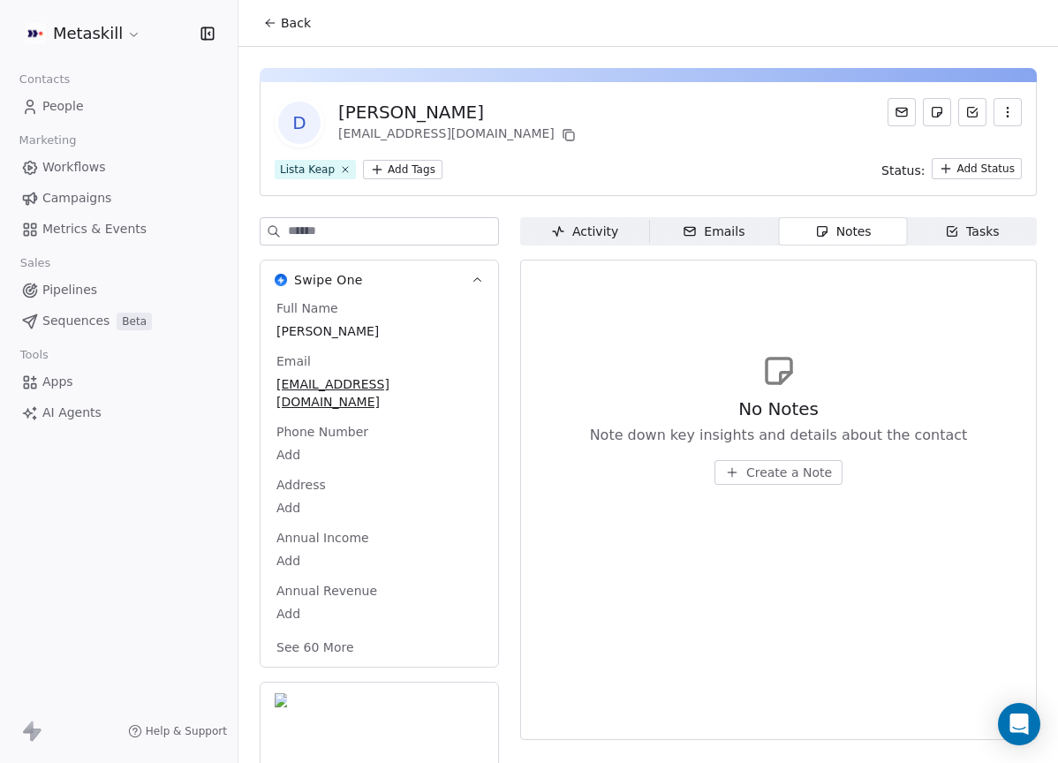
click at [402, 113] on div "Davide Rubino" at bounding box center [458, 112] width 241 height 25
click at [309, 26] on button "Back" at bounding box center [286, 23] width 69 height 32
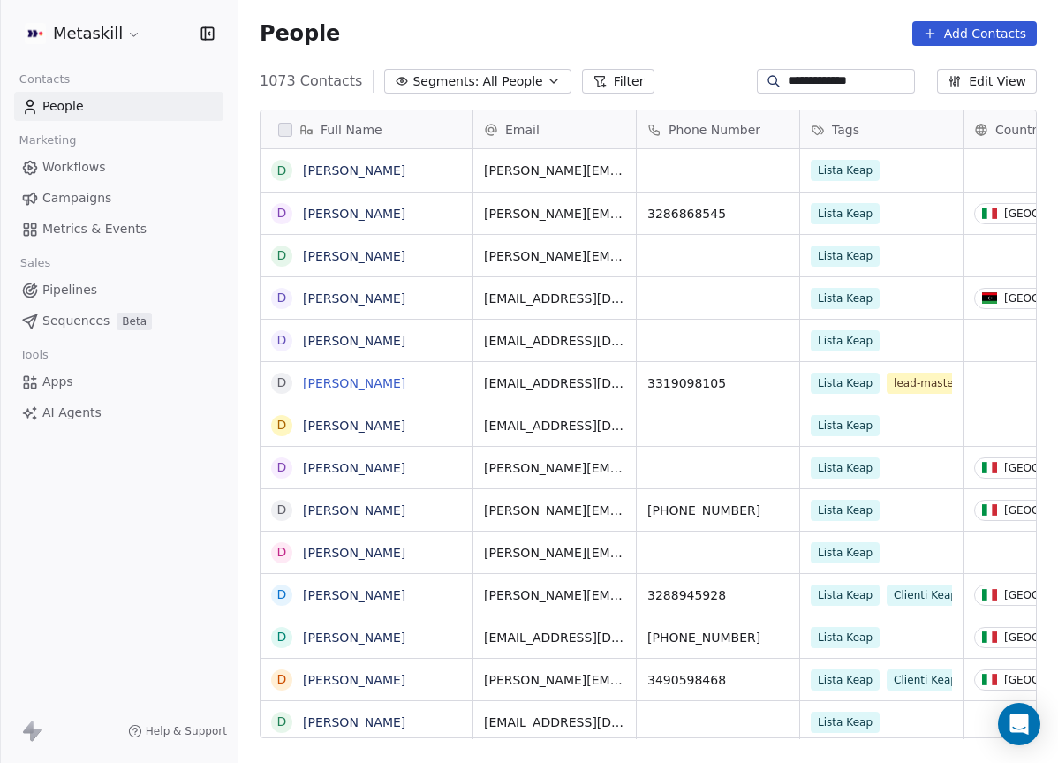
click at [365, 385] on link "Davide Rubino" at bounding box center [354, 383] width 102 height 14
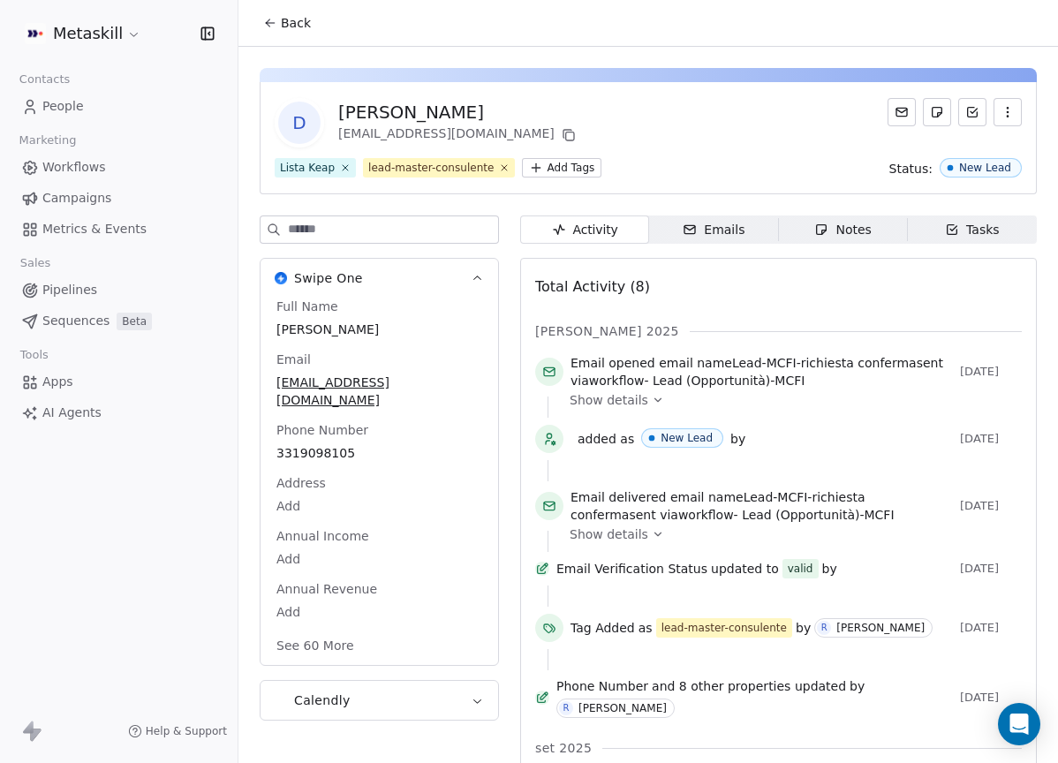
click at [844, 222] on div "Notes" at bounding box center [842, 230] width 56 height 19
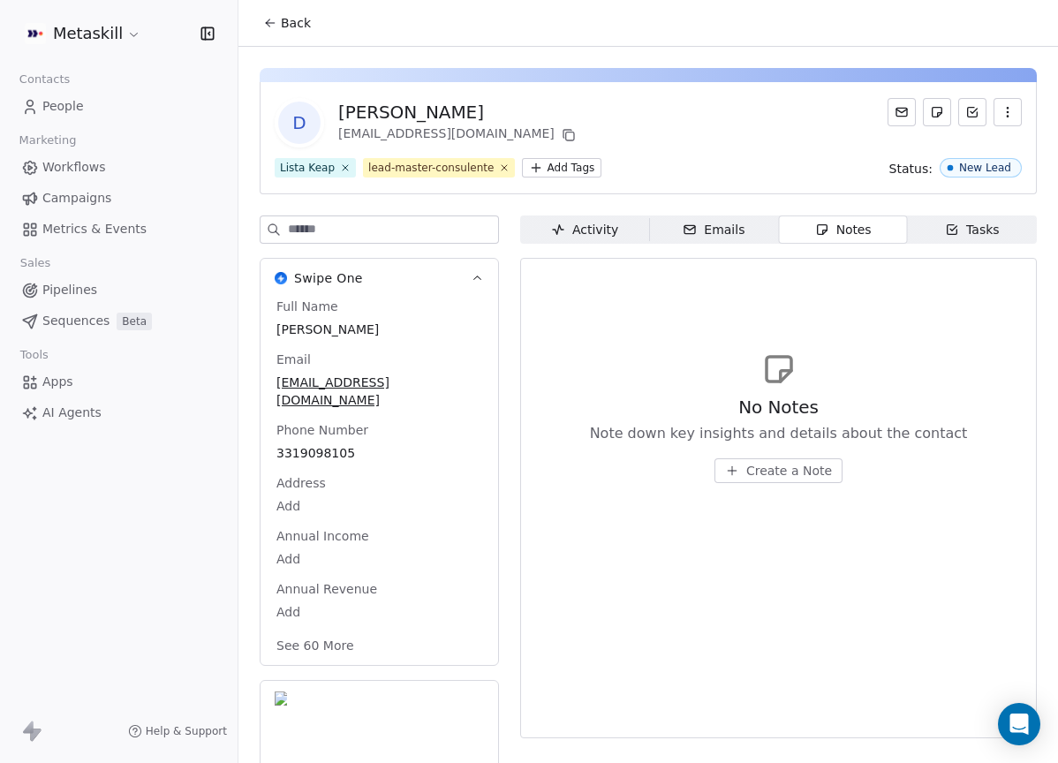
click at [592, 242] on span "Activity Activity" at bounding box center [584, 229] width 129 height 28
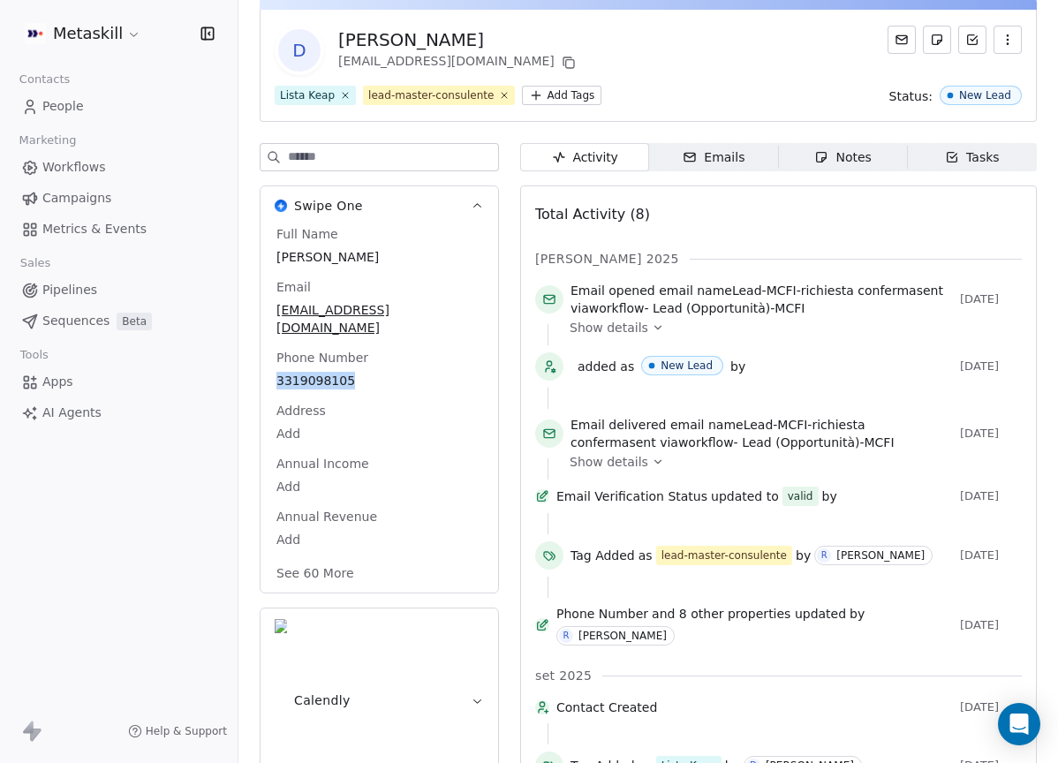
click at [399, 380] on span "3319098105" at bounding box center [379, 381] width 206 height 18
click at [908, 308] on span "Email opened email name Lead-MCFI-richiesta conferma sent via workflow - Lead (…" at bounding box center [761, 299] width 382 height 35
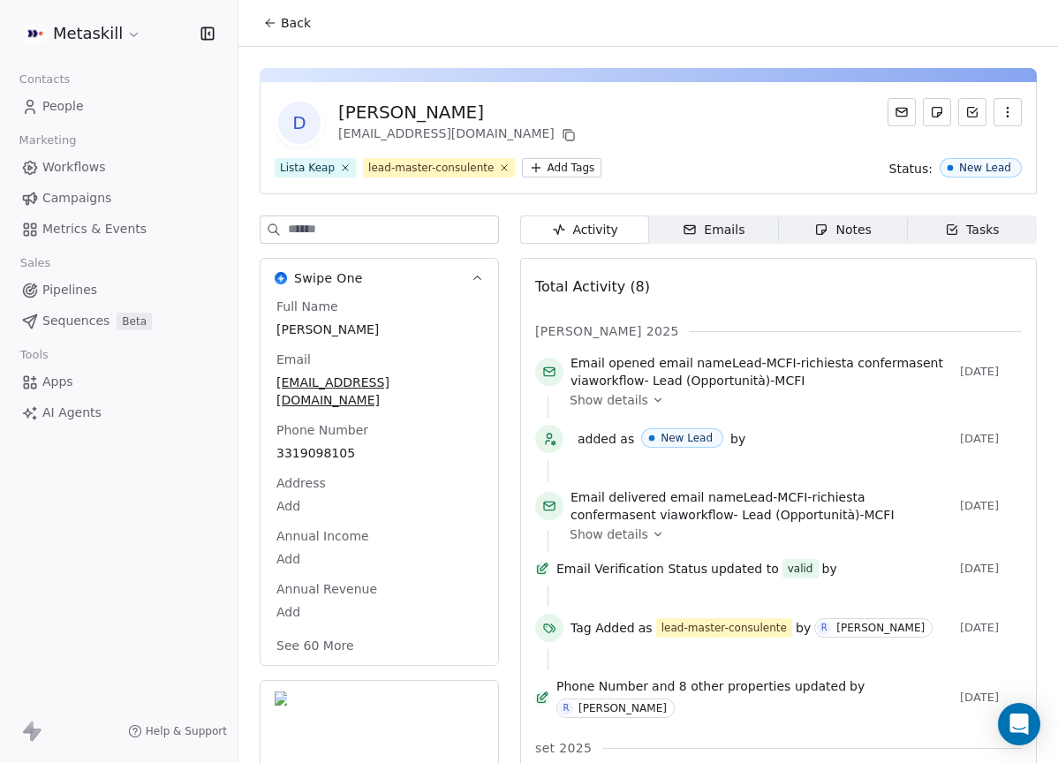
scroll to position [72, 0]
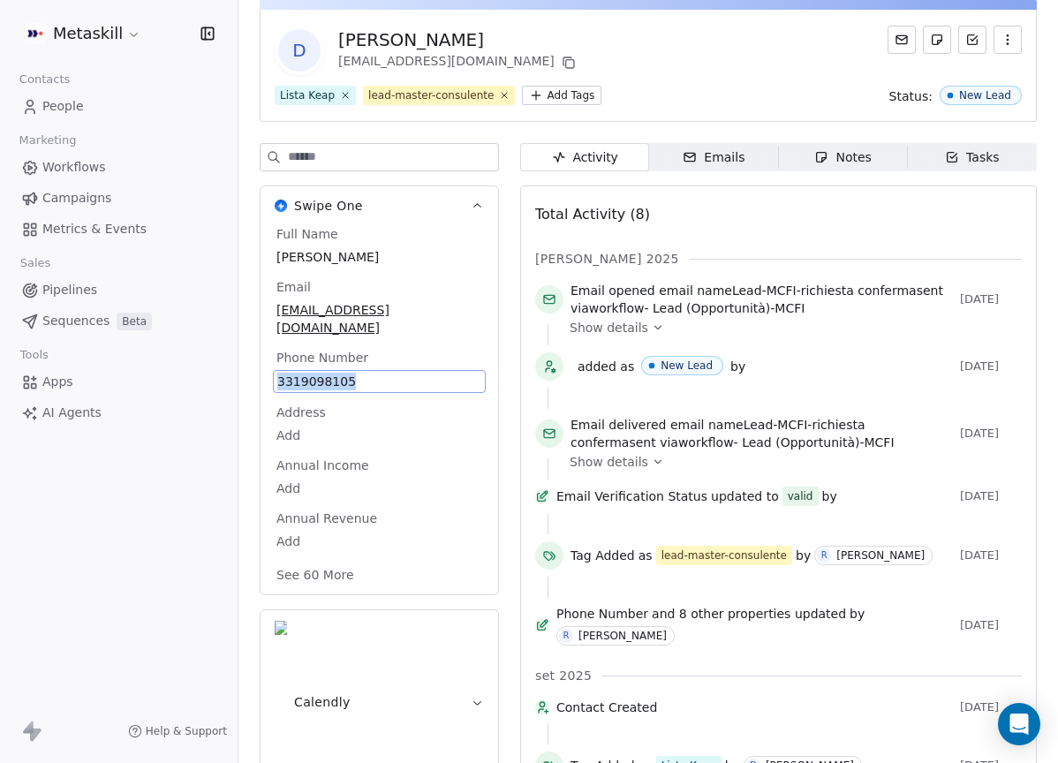
copy span "3319098105"
click at [787, 230] on div "Total Activity (8)" at bounding box center [778, 214] width 486 height 35
click at [561, 61] on icon at bounding box center [568, 63] width 14 height 14
click at [870, 146] on span "Notes Notes" at bounding box center [843, 157] width 129 height 28
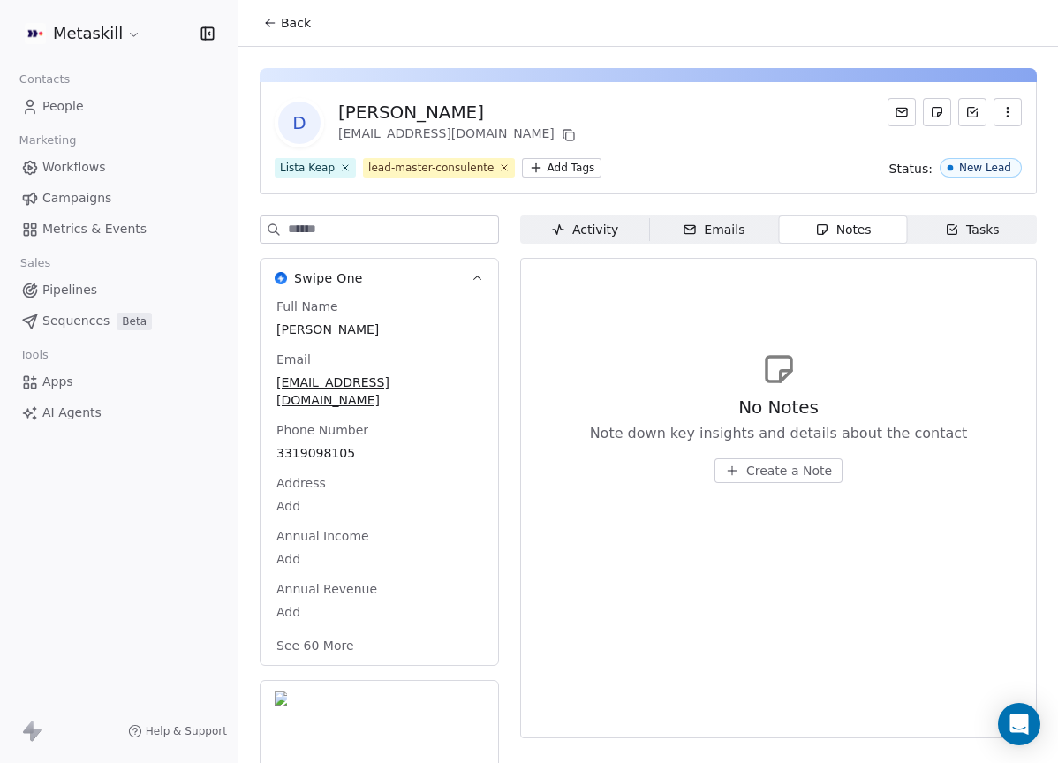
click at [770, 456] on div "No Notes Note down key insights and details about the contact Create a Note" at bounding box center [779, 439] width 378 height 88
click at [770, 471] on span "Create a Note" at bounding box center [789, 471] width 86 height 18
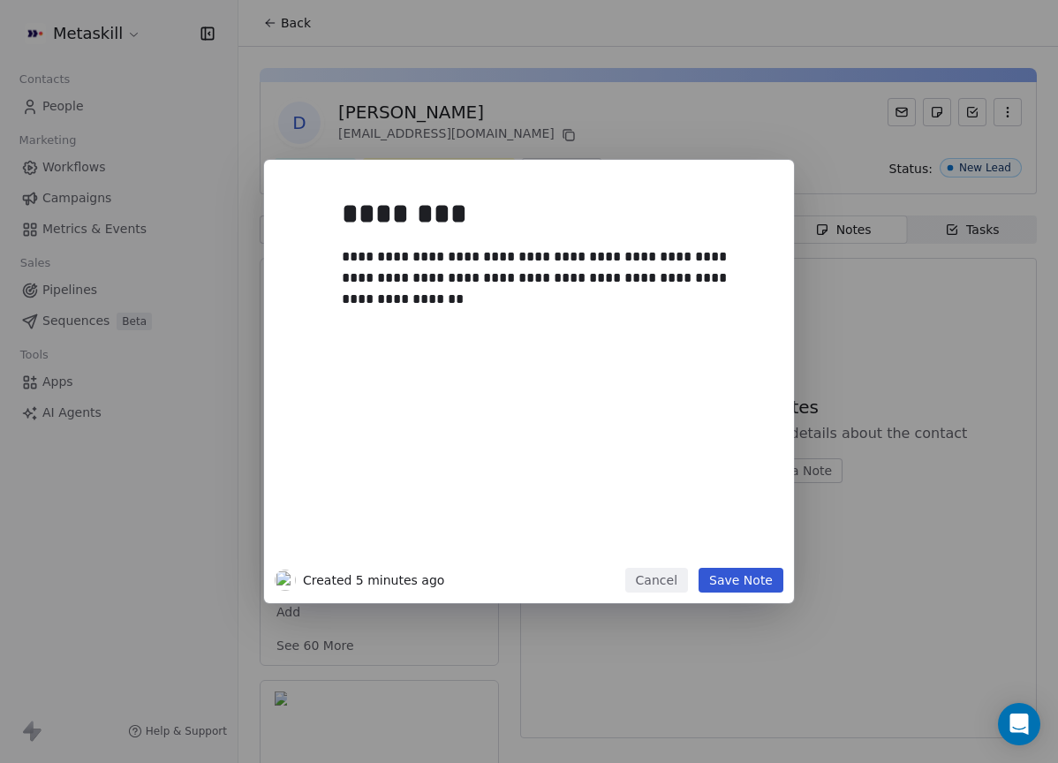
click at [765, 576] on button "Save Note" at bounding box center [740, 580] width 85 height 25
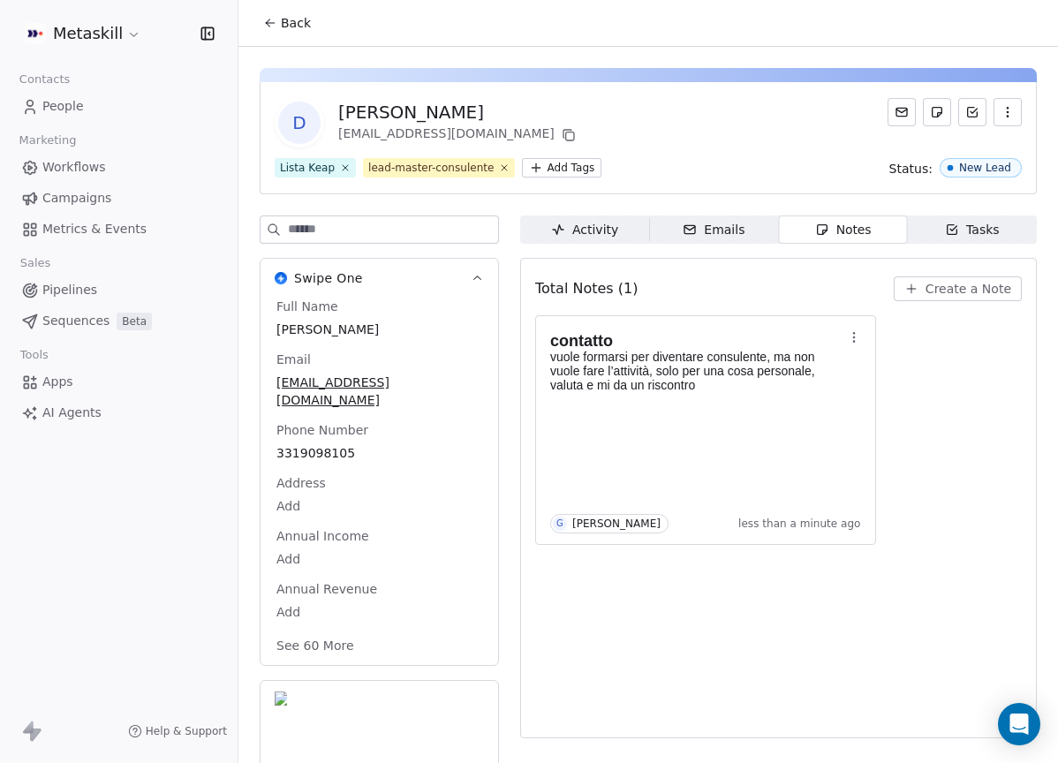
click at [1010, 177] on div "D Davide Rubino drrealestateconsulting@gmail.com Lista Keap lead-master-consule…" at bounding box center [648, 138] width 777 height 112
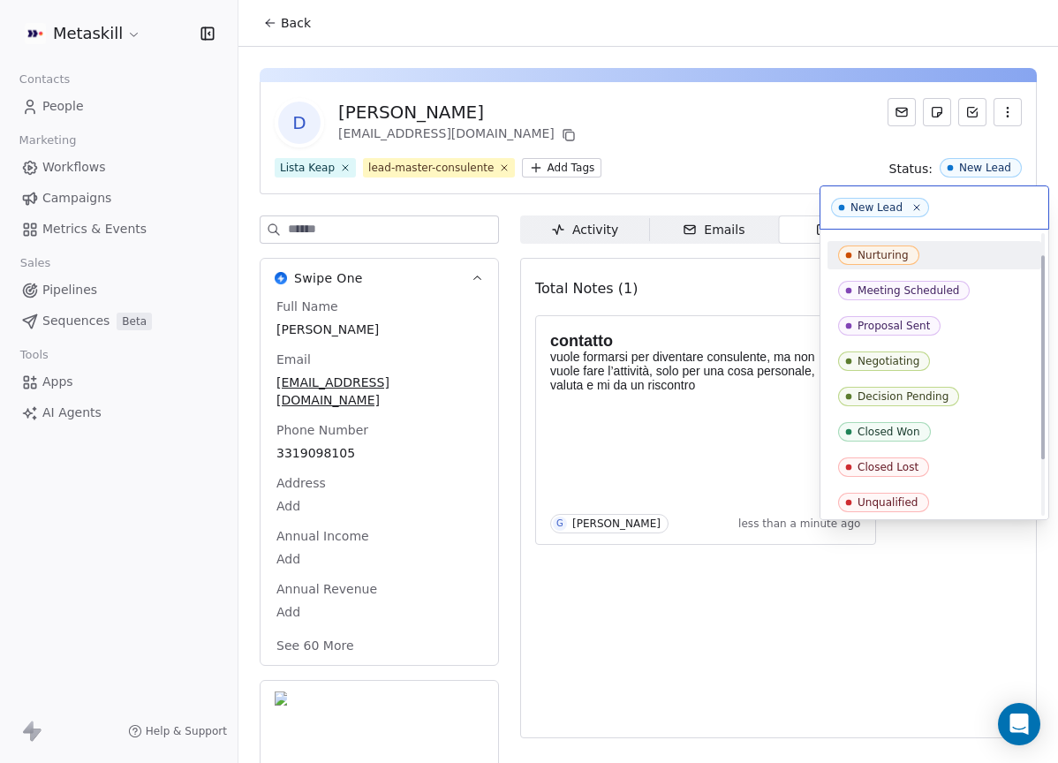
scroll to position [106, 0]
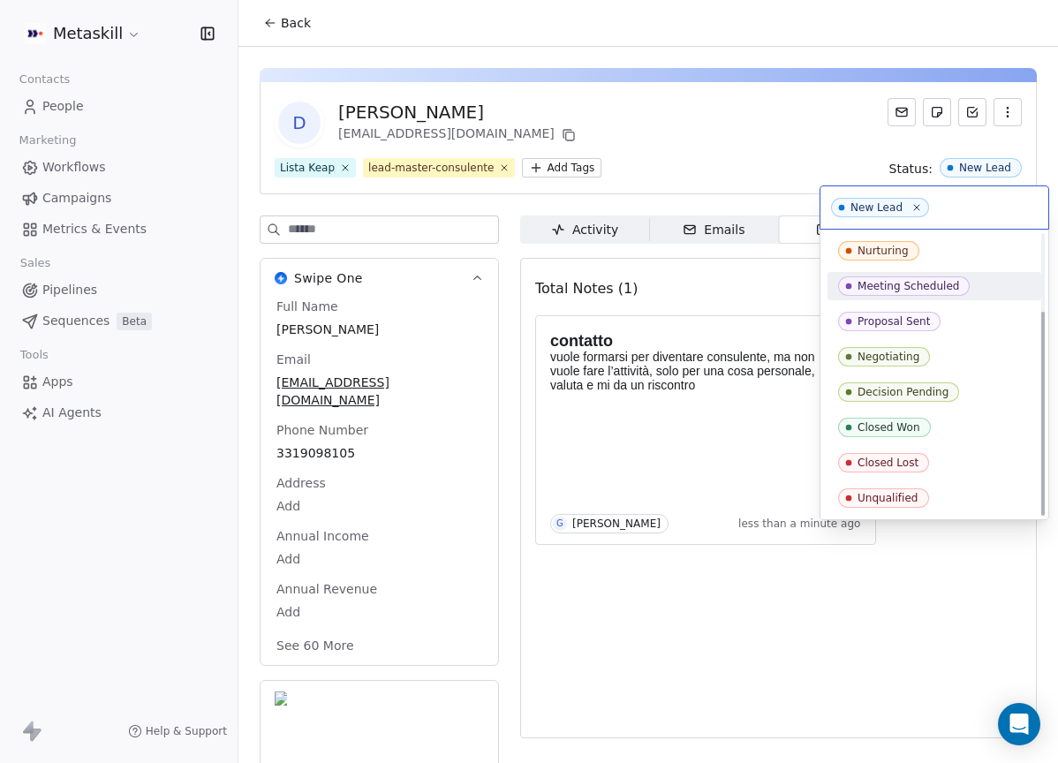
click at [705, 137] on html "Metaskill Contacts People Marketing Workflows Campaigns Metrics & Events Sales …" at bounding box center [529, 381] width 1058 height 763
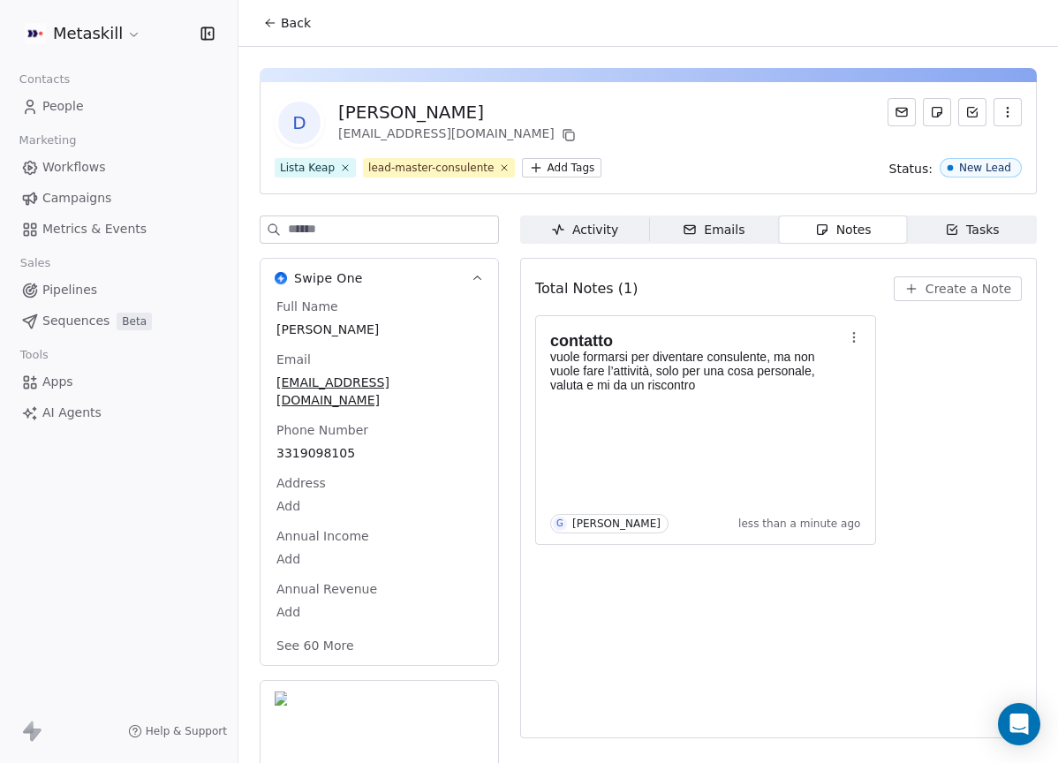
click at [288, 28] on span "Back" at bounding box center [296, 23] width 30 height 18
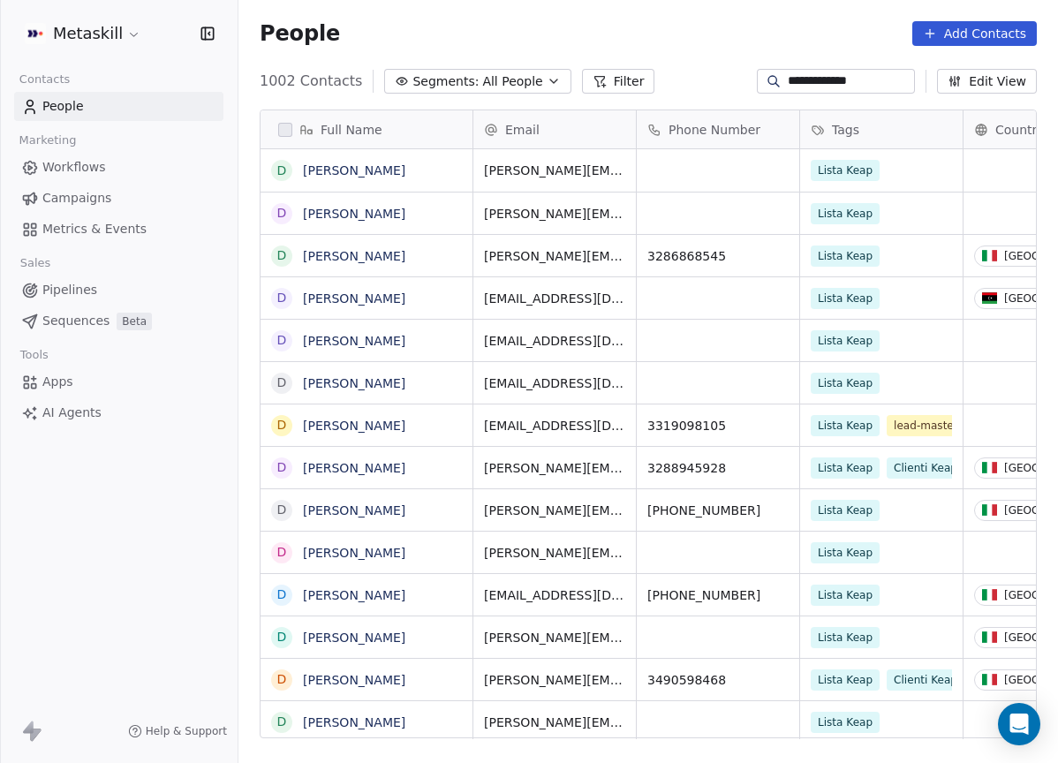
scroll to position [659, 806]
click at [113, 290] on link "Pipelines" at bounding box center [118, 289] width 209 height 29
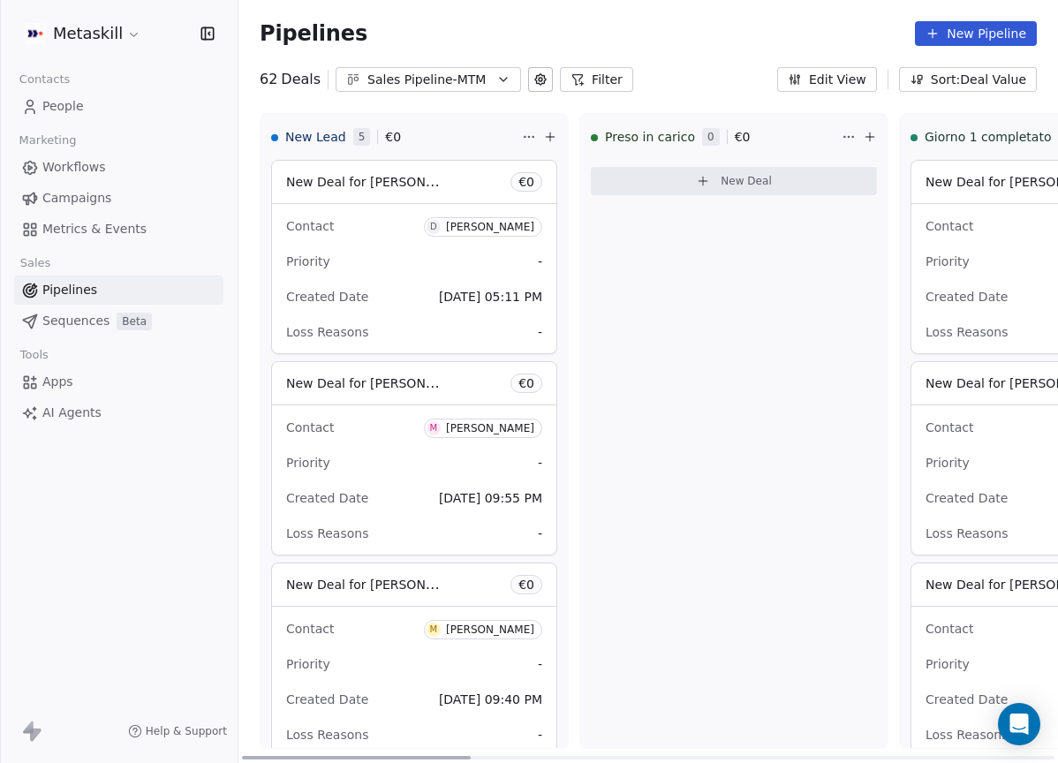
click at [407, 749] on div "New Lead 5 € 0 New Deal for Daniele Tellone € 0 Contact D Daniele Tellone Prior…" at bounding box center [647, 438] width 819 height 650
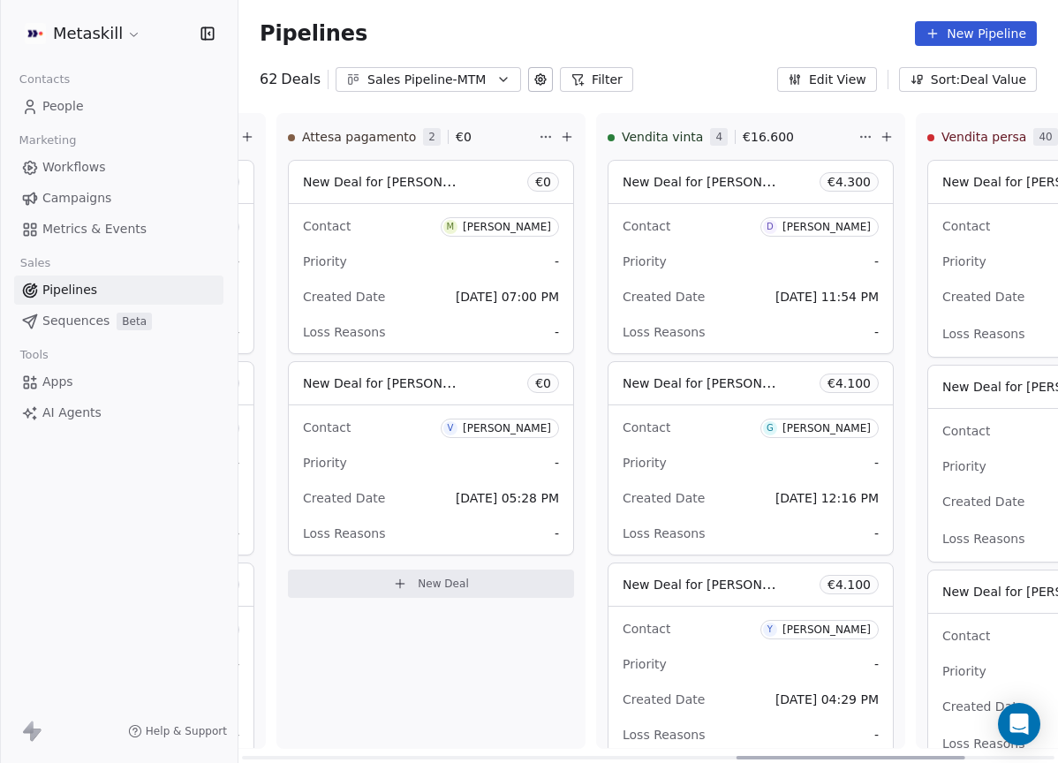
scroll to position [0, 2089]
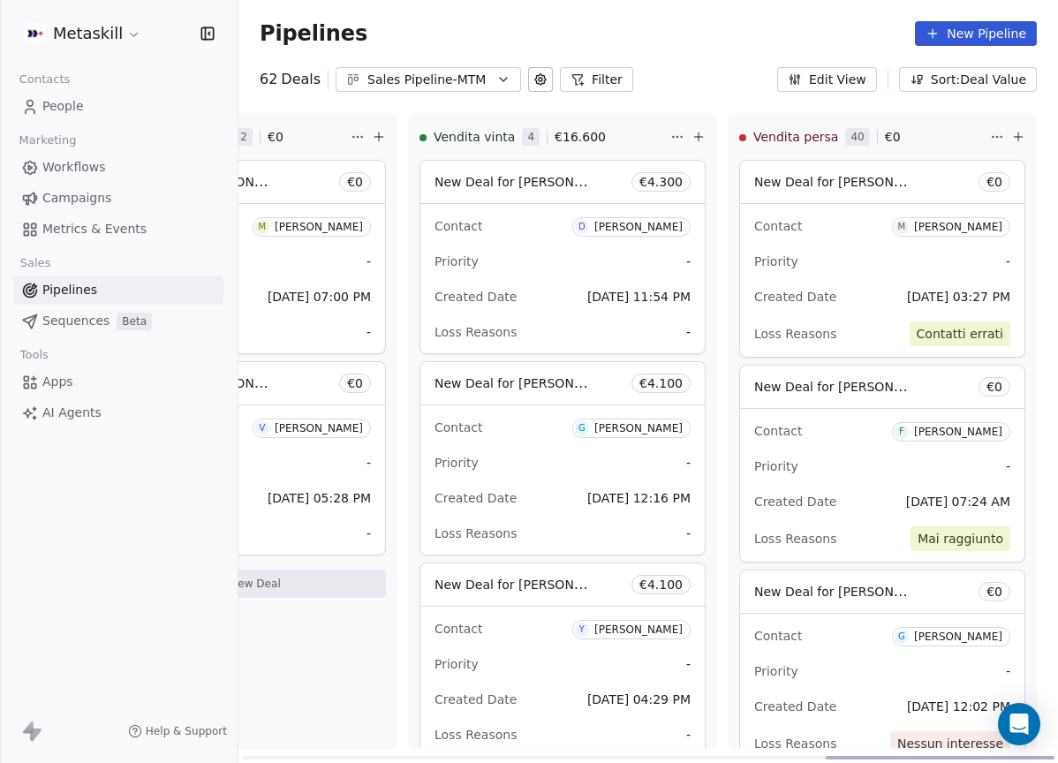
drag, startPoint x: 406, startPoint y: 755, endPoint x: 1108, endPoint y: 622, distance: 714.2
click at [1054, 756] on div at bounding box center [939, 758] width 229 height 4
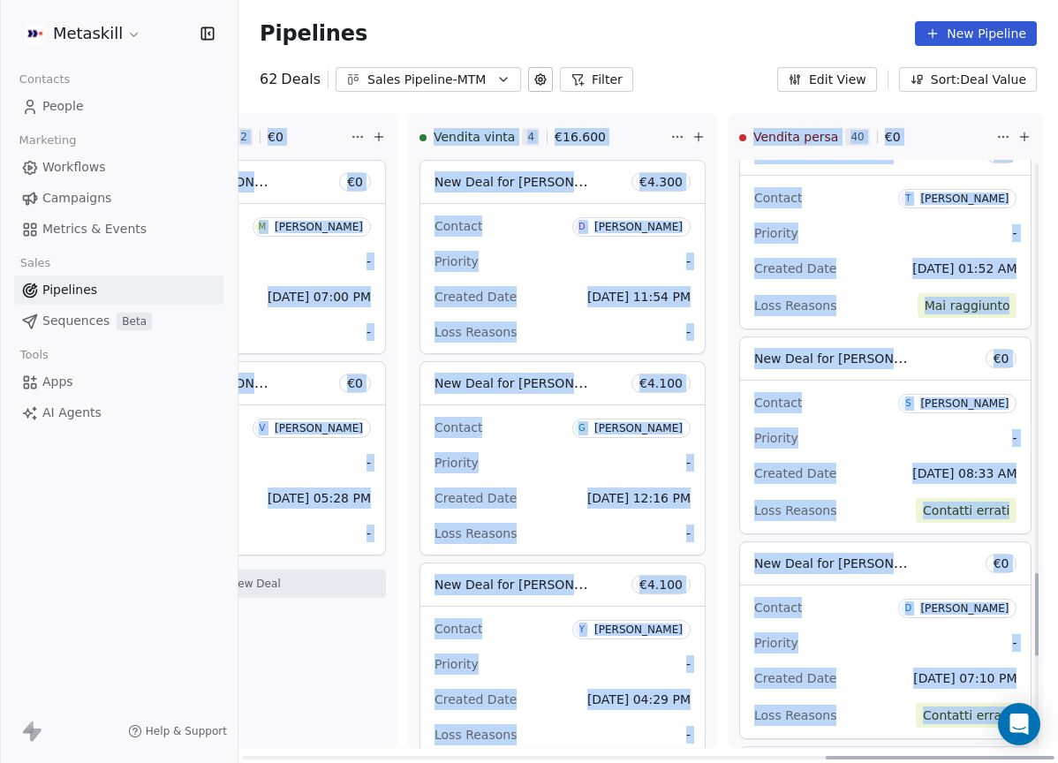
scroll to position [3522, 0]
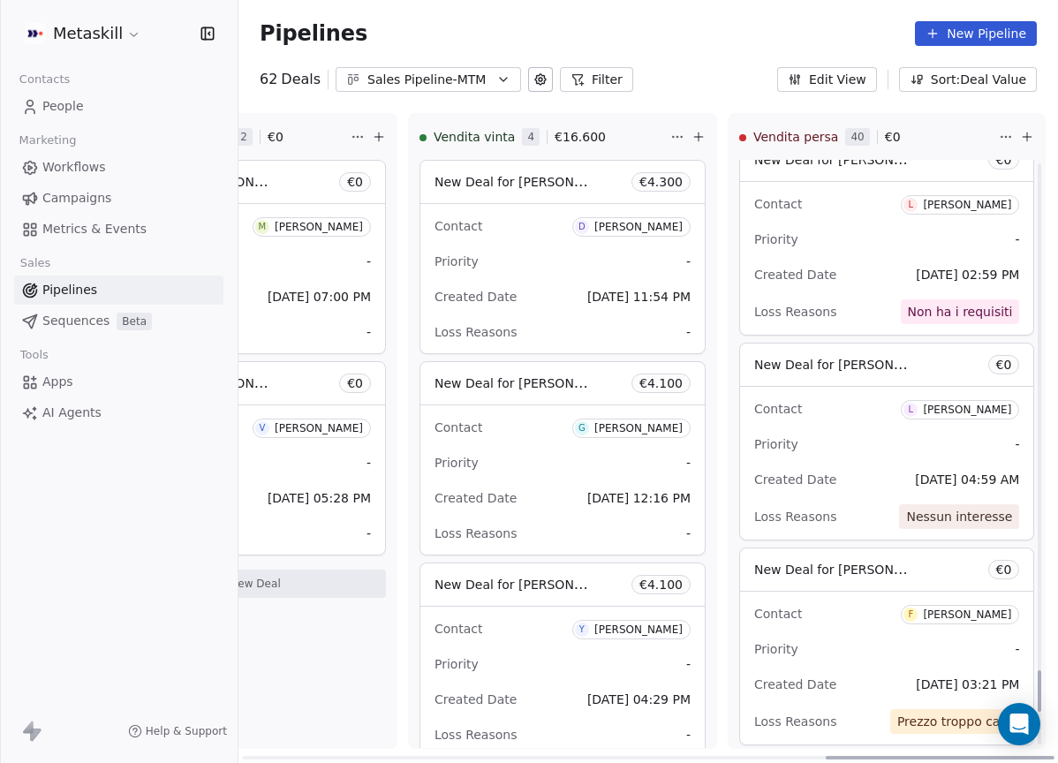
scroll to position [7188, 0]
click at [483, 85] on div "Sales Pipeline-MTM" at bounding box center [428, 80] width 122 height 19
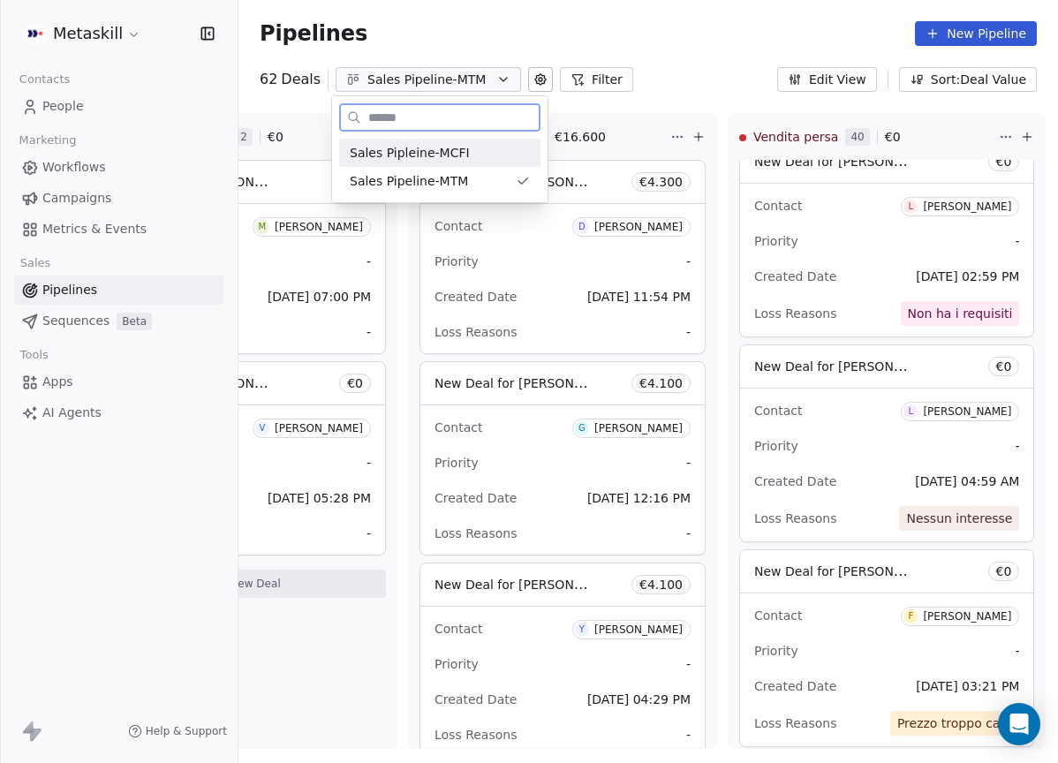
click at [509, 148] on div "Sales Pipleine-MCFI" at bounding box center [440, 153] width 180 height 19
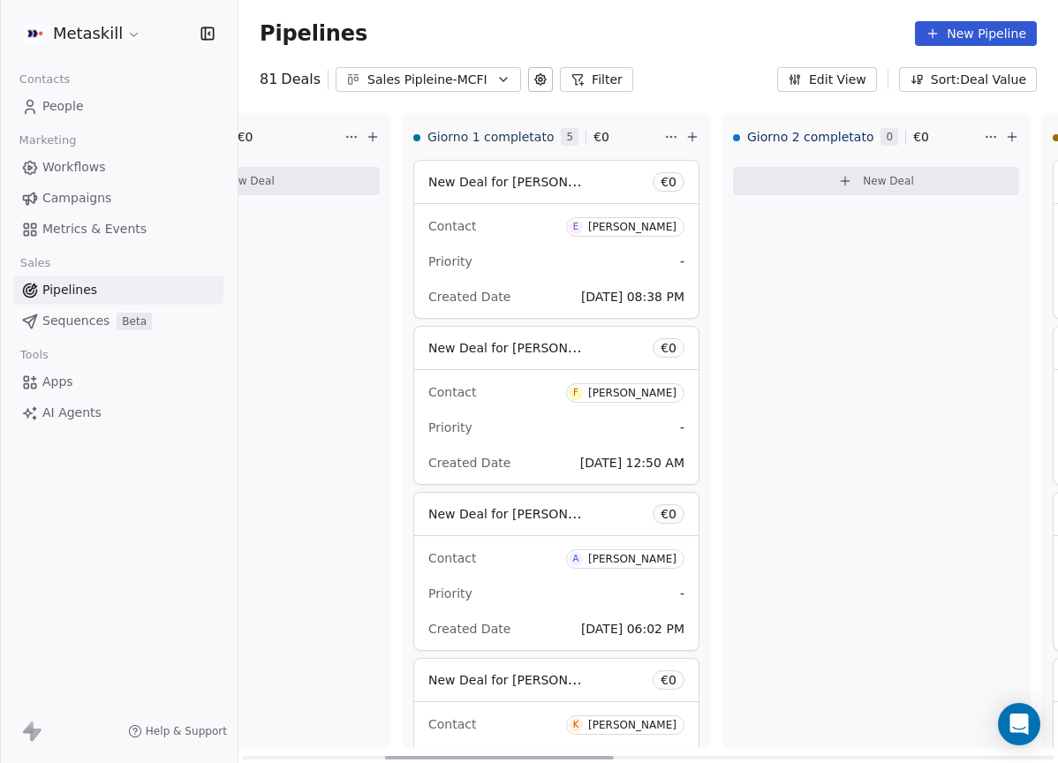
drag, startPoint x: 455, startPoint y: 757, endPoint x: 601, endPoint y: 698, distance: 157.7
click at [599, 756] on div at bounding box center [499, 758] width 229 height 4
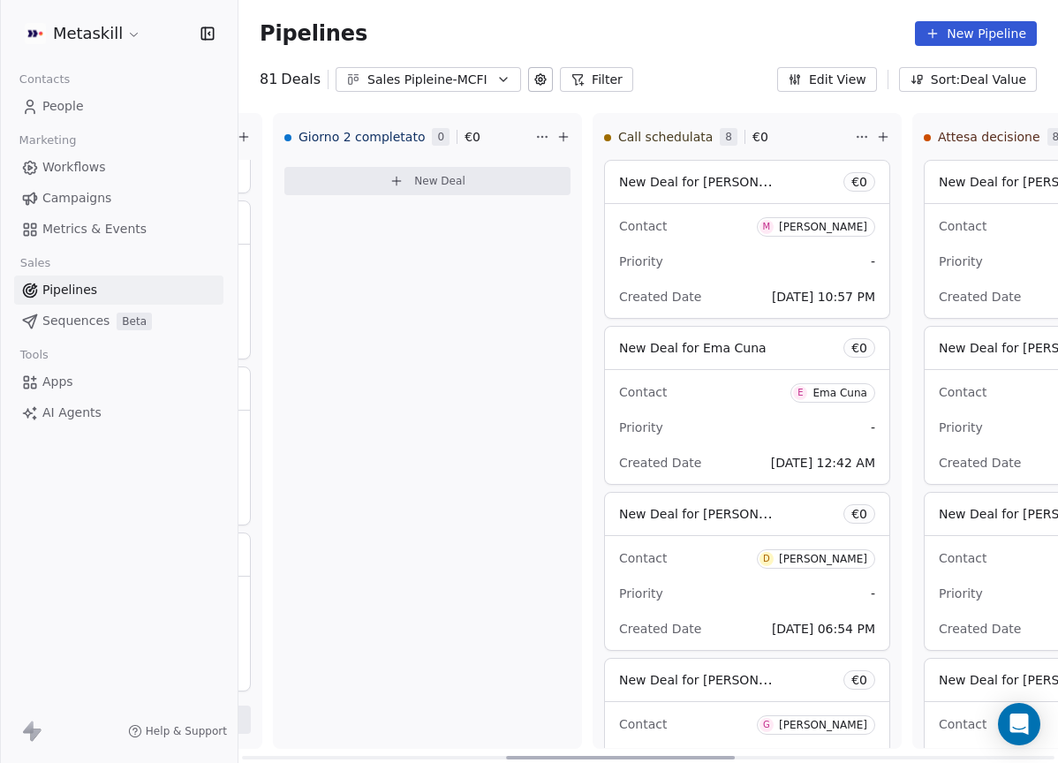
scroll to position [0, 947]
click at [699, 756] on div at bounding box center [620, 758] width 229 height 4
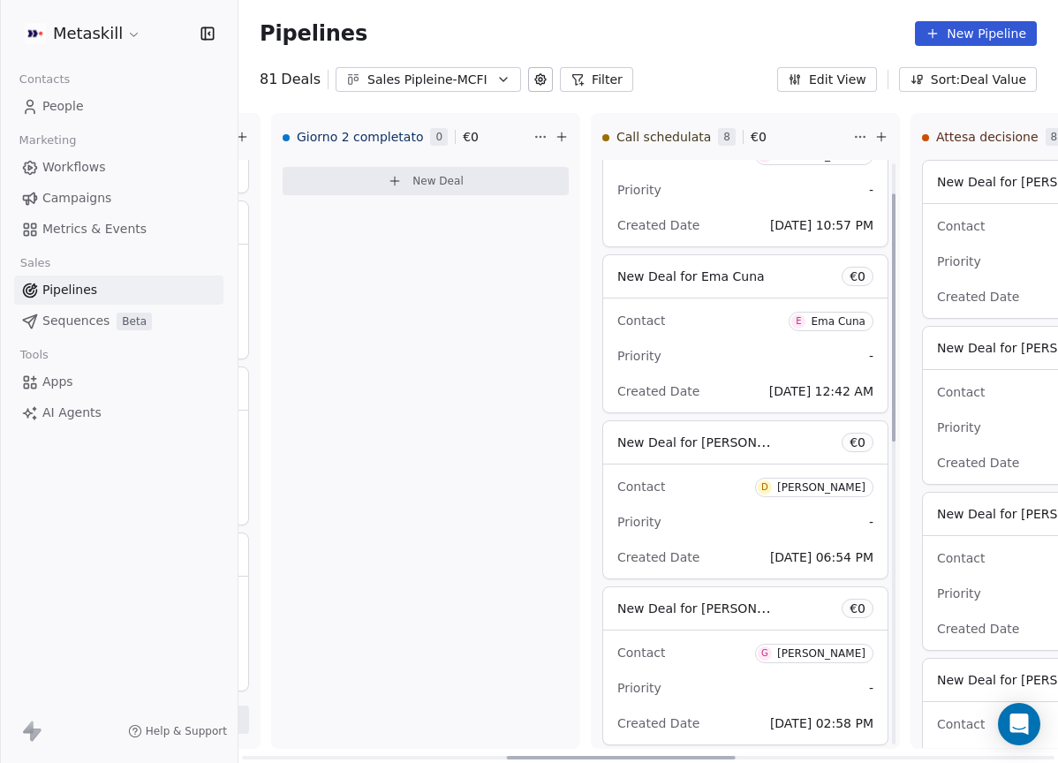
scroll to position [211, 0]
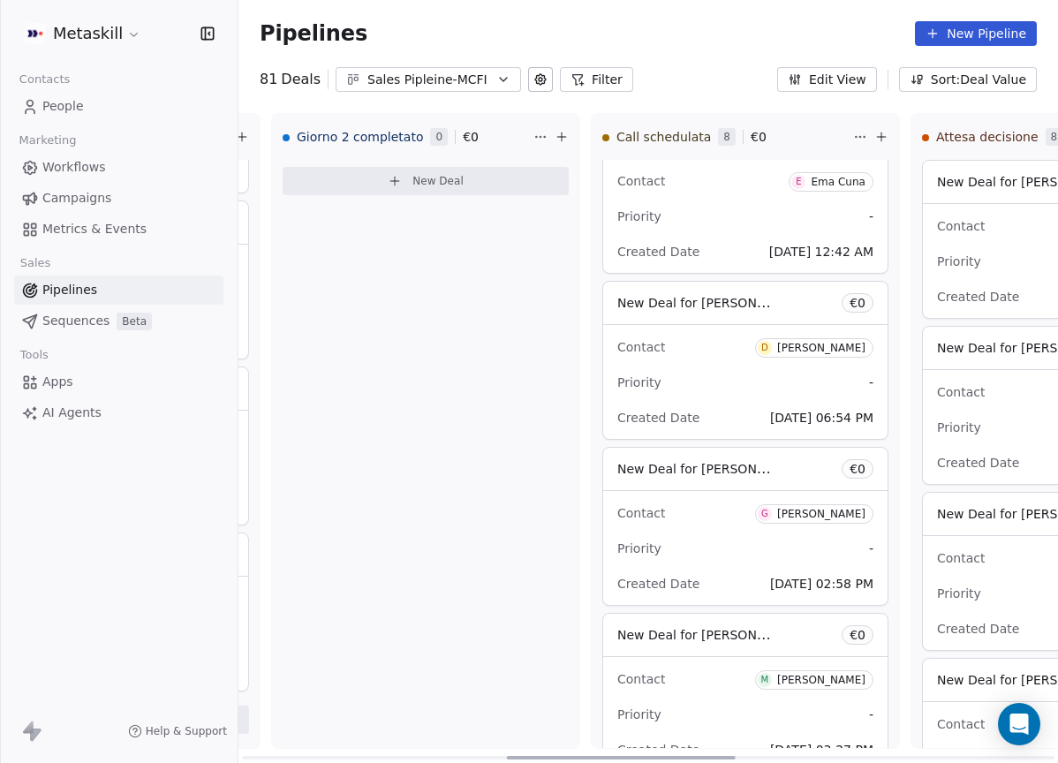
click at [837, 342] on div "Davide Rubino" at bounding box center [821, 348] width 88 height 12
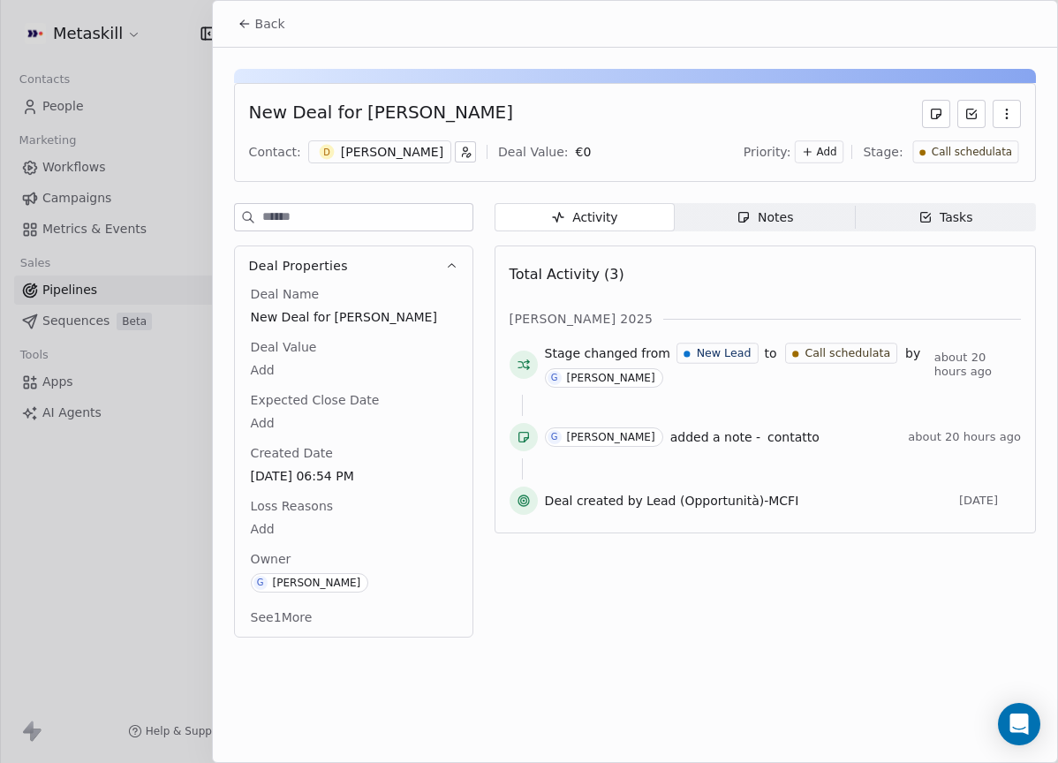
click at [755, 217] on div "Notes" at bounding box center [764, 217] width 56 height 19
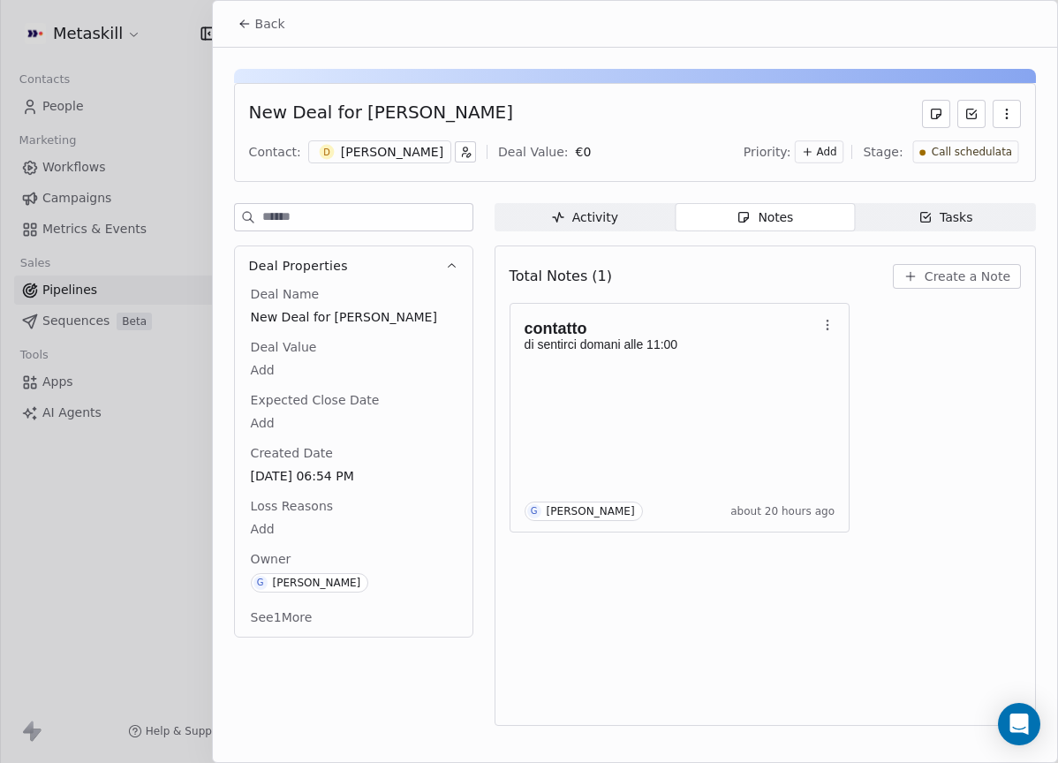
click at [384, 146] on div "Davide Rubino" at bounding box center [392, 152] width 102 height 18
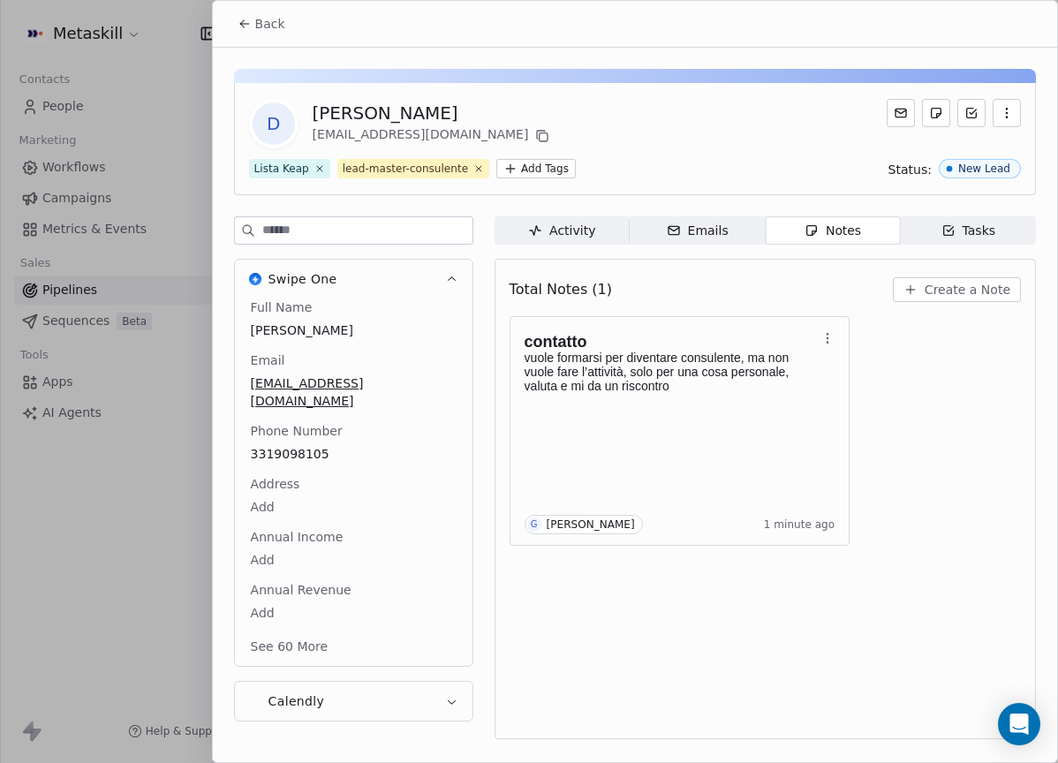
click at [258, 15] on span "Back" at bounding box center [270, 24] width 30 height 18
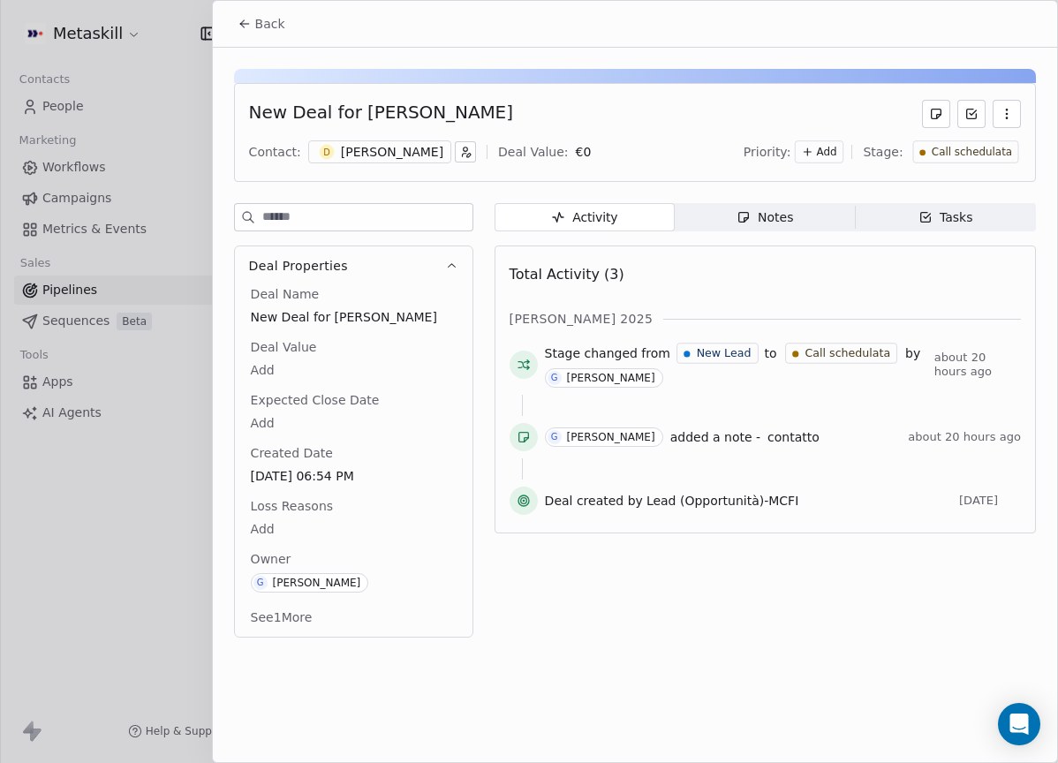
click at [967, 153] on span "Call schedulata" at bounding box center [970, 152] width 80 height 15
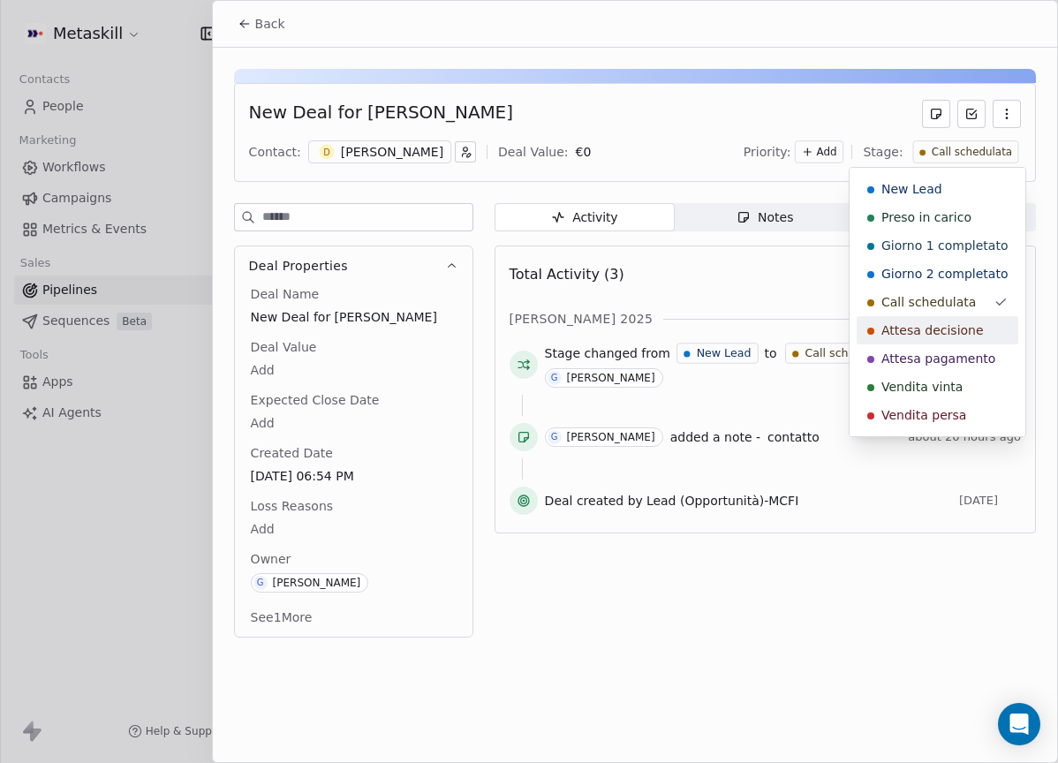
click at [959, 331] on span "Attesa decisione" at bounding box center [932, 330] width 102 height 18
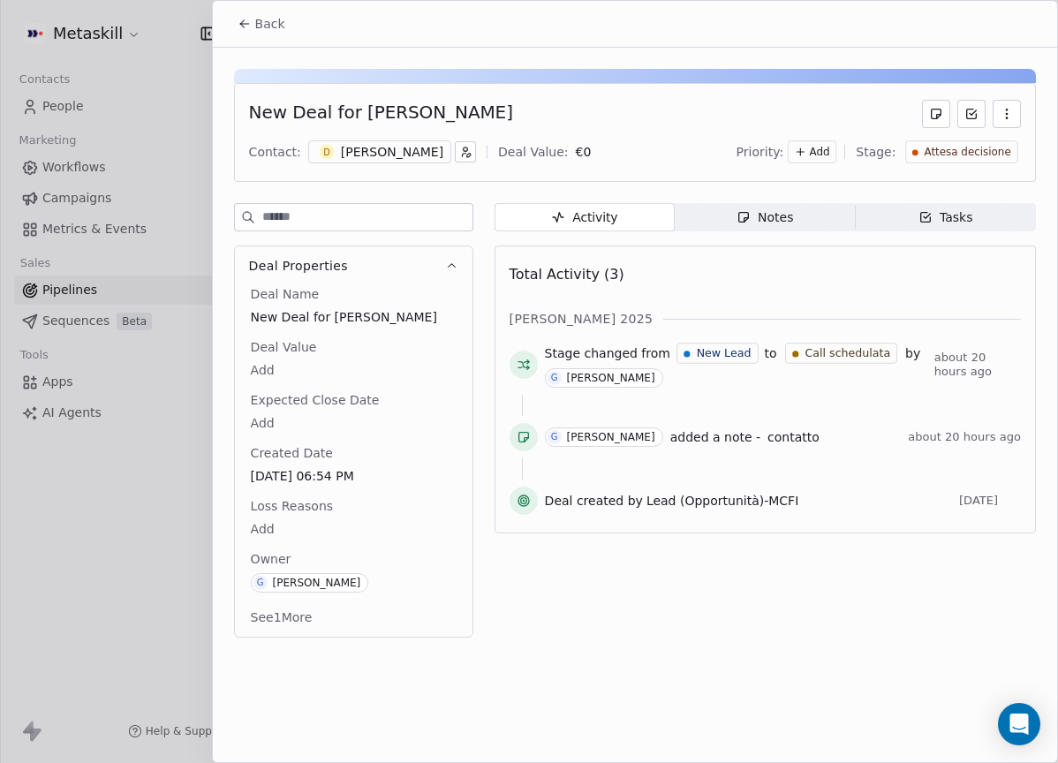
click at [273, 27] on span "Back" at bounding box center [270, 24] width 30 height 18
